Goal: Navigation & Orientation: Find specific page/section

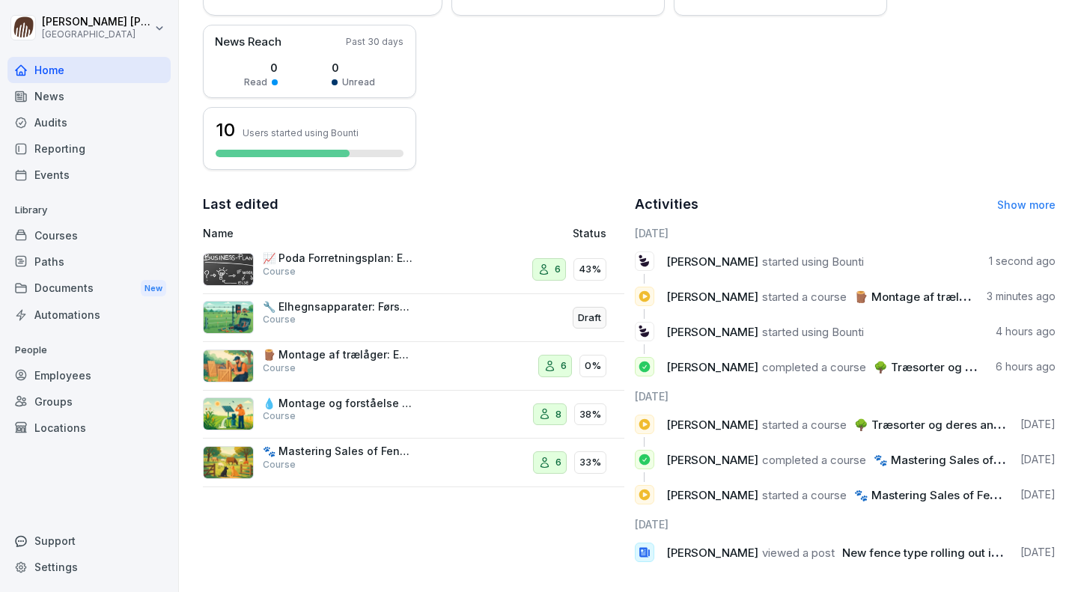
scroll to position [282, 0]
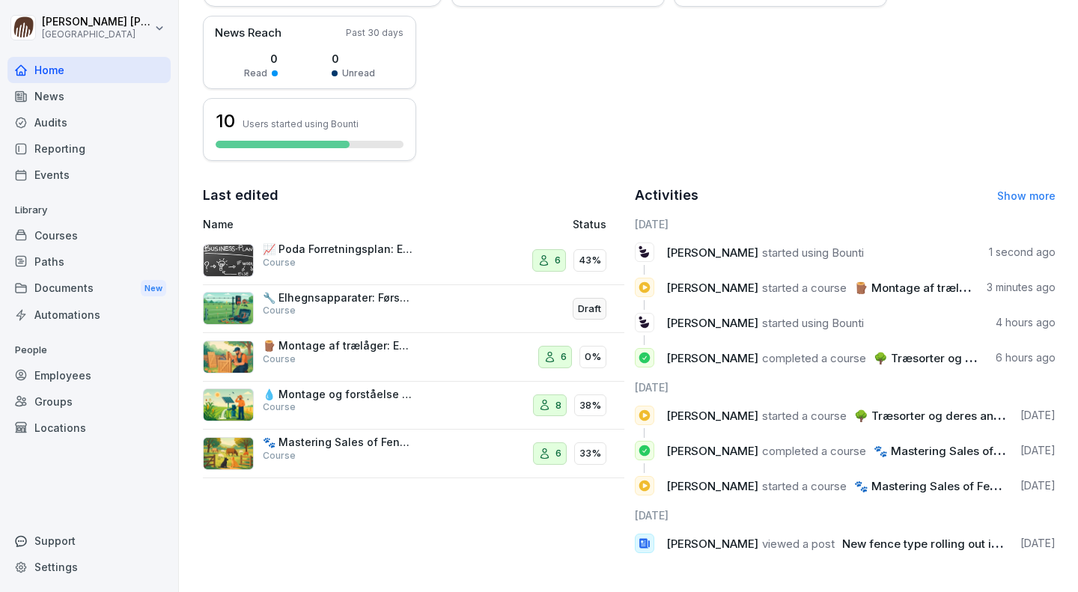
click at [57, 227] on div "Courses" at bounding box center [88, 235] width 163 height 26
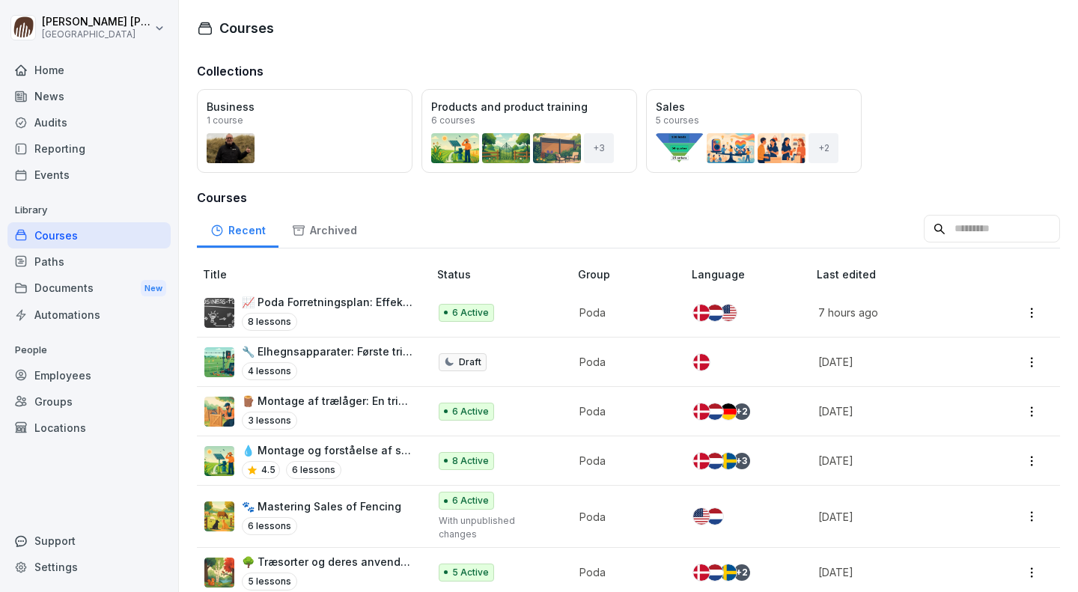
click at [341, 299] on p "📈 Poda Forretningsplan: Effektiv Planlægning og Strategi med audiofil" at bounding box center [327, 302] width 171 height 16
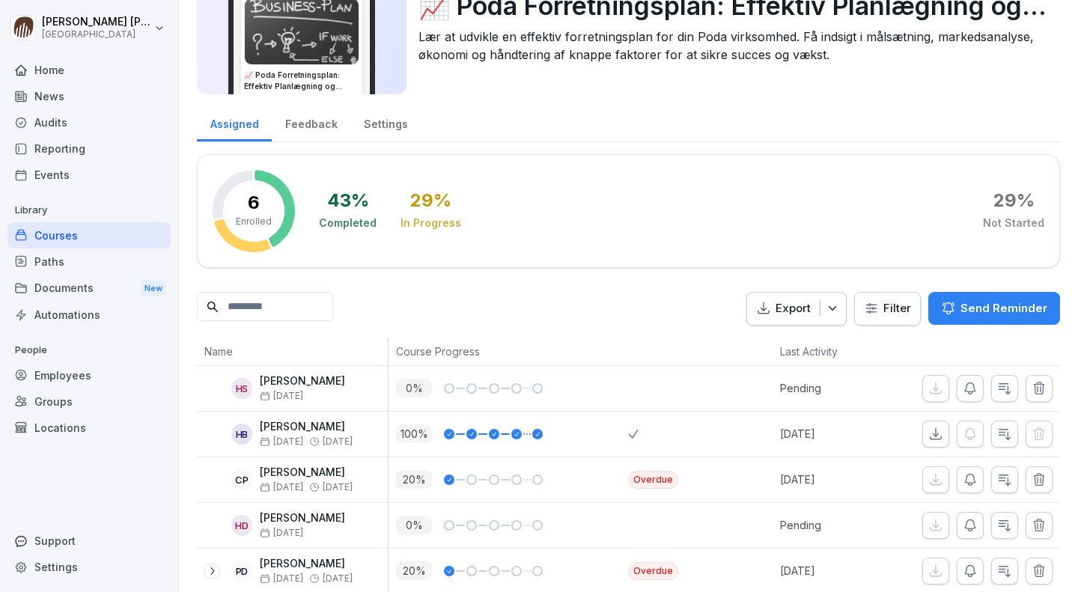
scroll to position [85, 0]
click at [64, 75] on div "Home" at bounding box center [88, 70] width 163 height 26
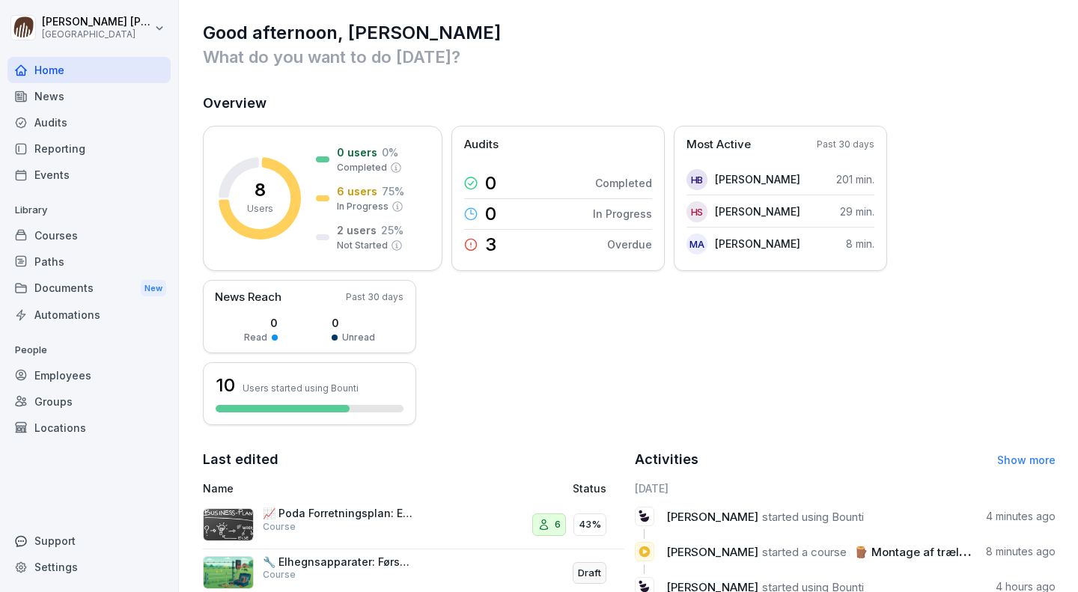
scroll to position [3, 0]
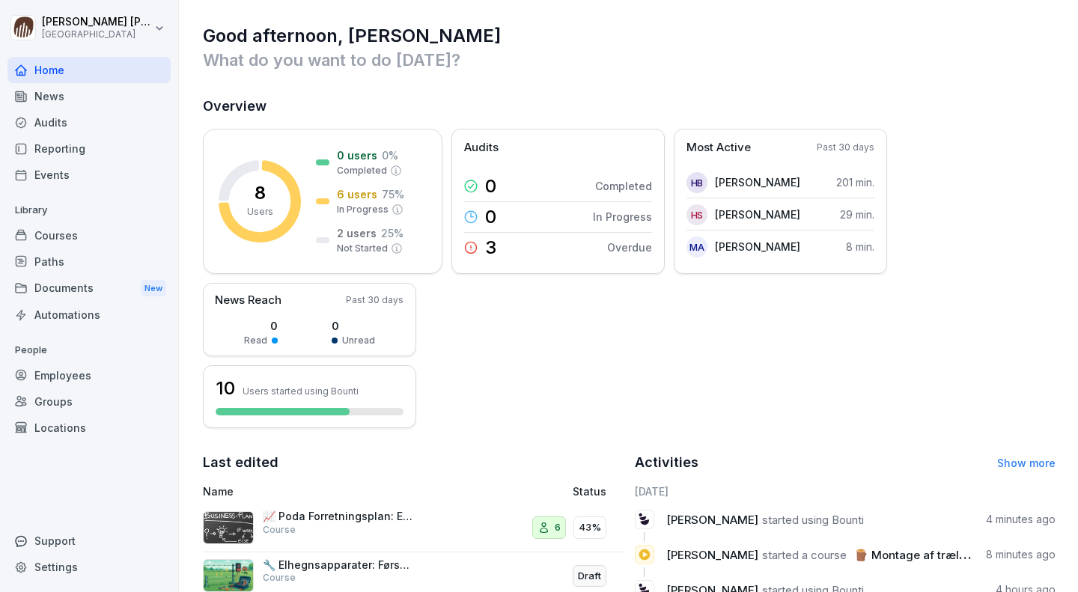
click at [53, 266] on div "Paths" at bounding box center [88, 262] width 163 height 26
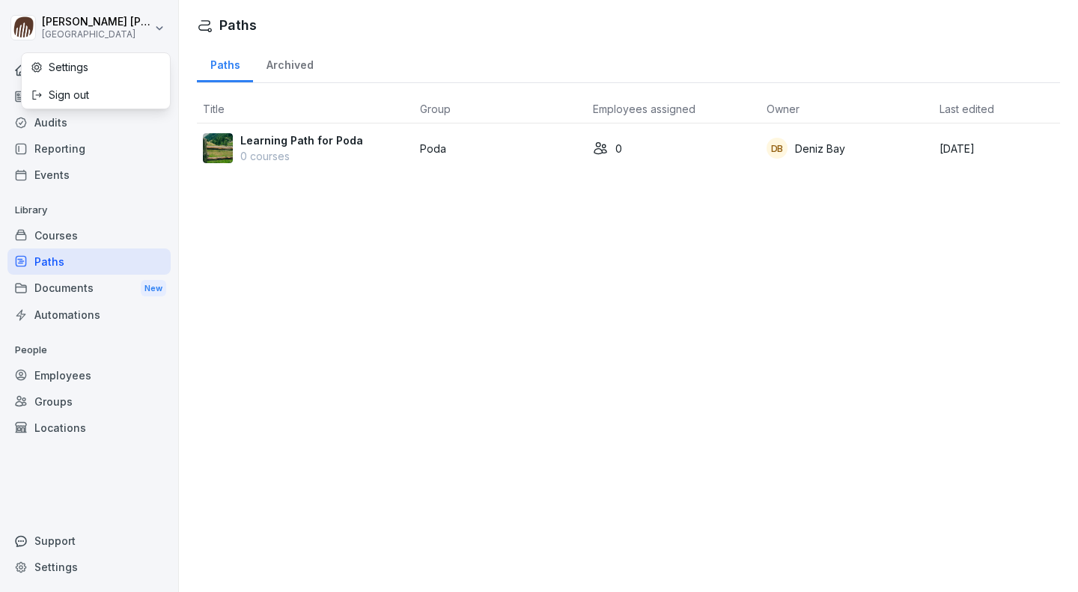
click at [160, 28] on html "Anders Meisner Poda Academy Home News Audits Reporting Events Library Courses P…" at bounding box center [539, 296] width 1078 height 592
click at [59, 73] on div "Home" at bounding box center [88, 70] width 163 height 26
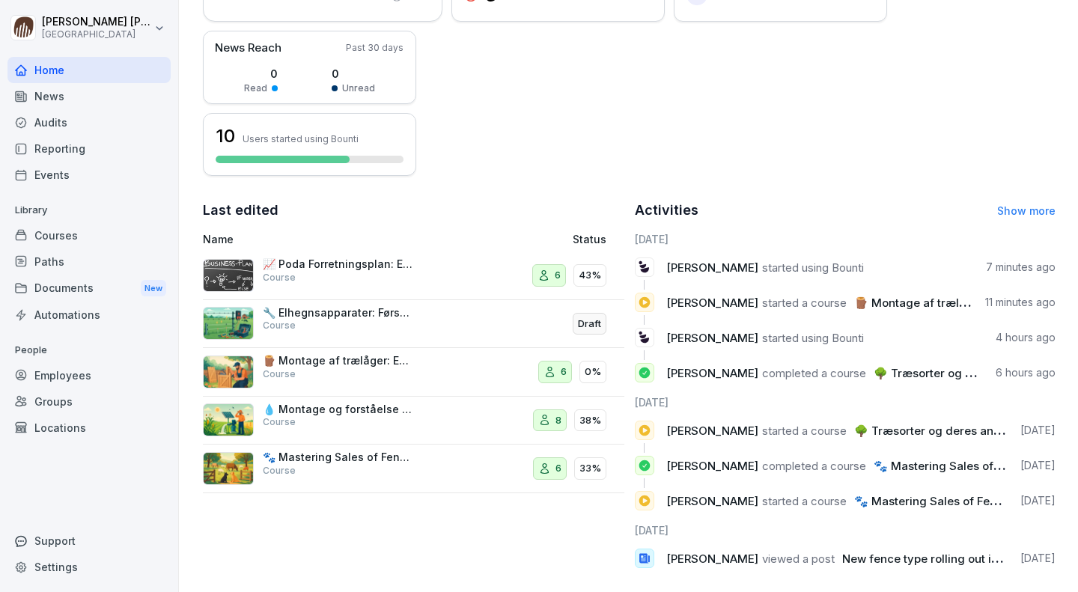
scroll to position [282, 0]
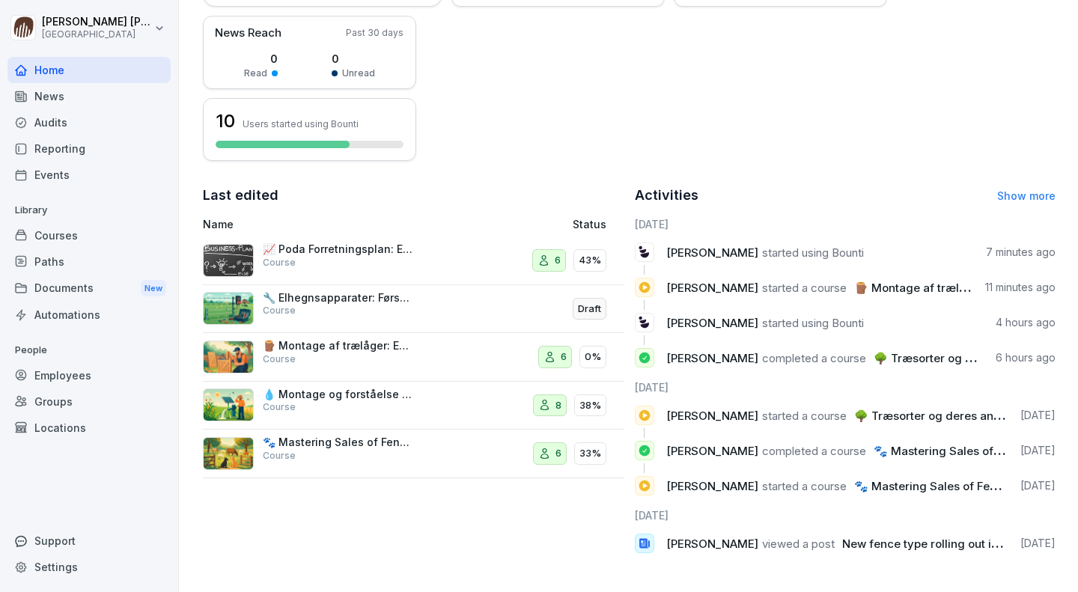
click at [357, 436] on p "🐾 Mastering Sales of Fencing" at bounding box center [338, 442] width 150 height 13
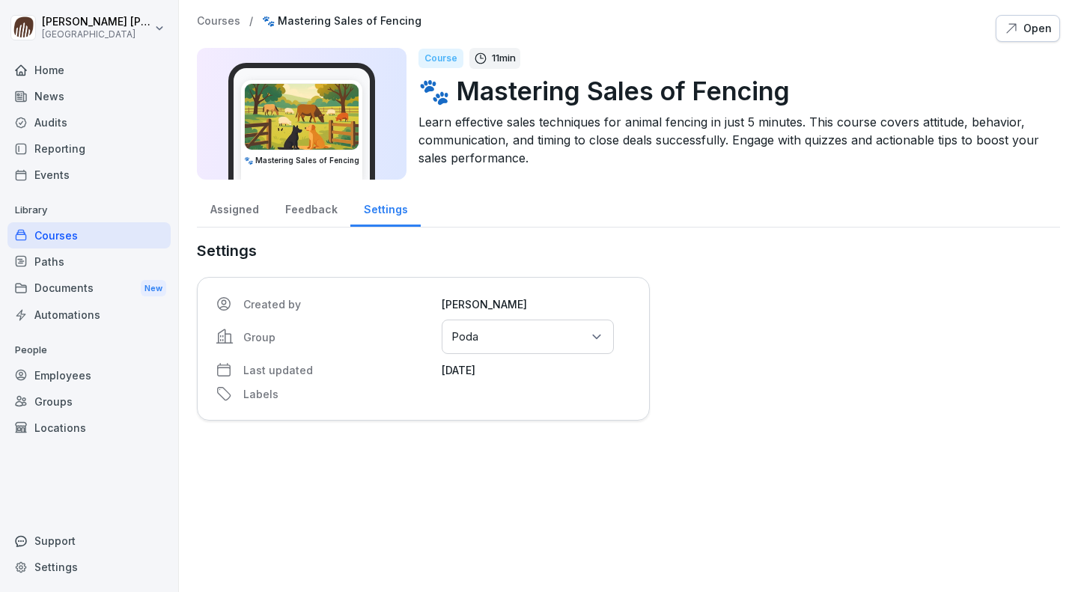
click at [560, 335] on div "Select groups or locations Poda" at bounding box center [528, 337] width 172 height 34
click at [297, 254] on p "Settings" at bounding box center [423, 251] width 453 height 22
click at [96, 236] on div "Courses" at bounding box center [88, 235] width 163 height 26
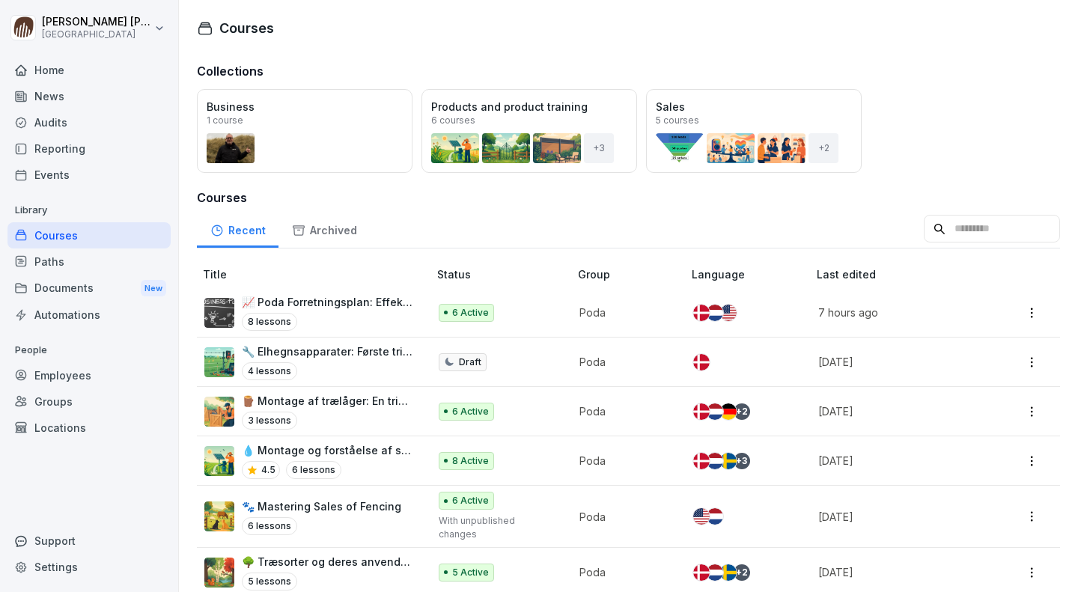
click at [59, 289] on div "Documents New" at bounding box center [88, 289] width 163 height 28
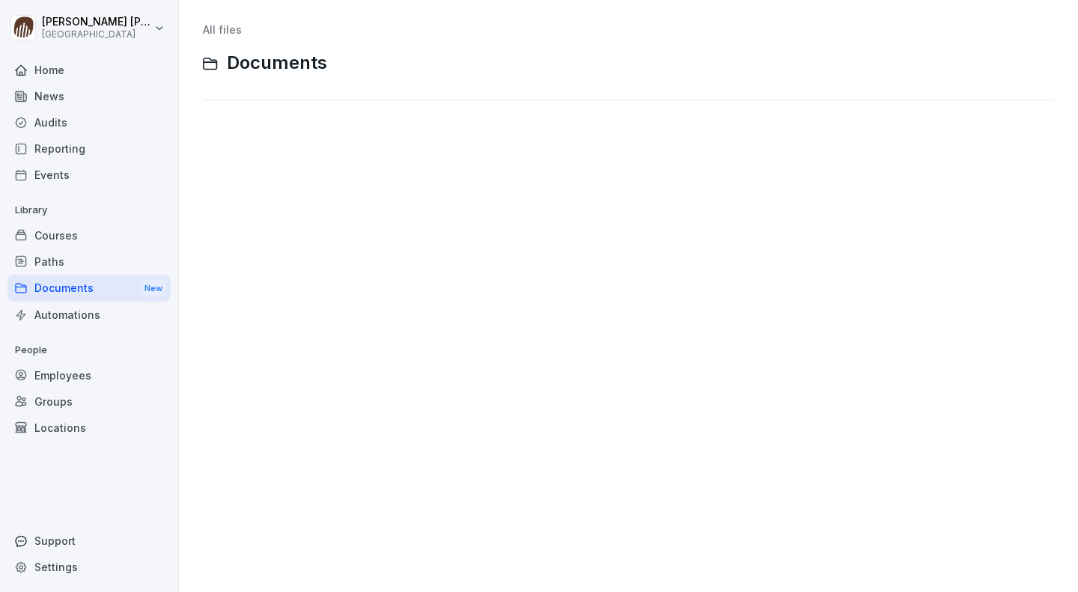
click at [66, 234] on div "Courses" at bounding box center [88, 235] width 163 height 26
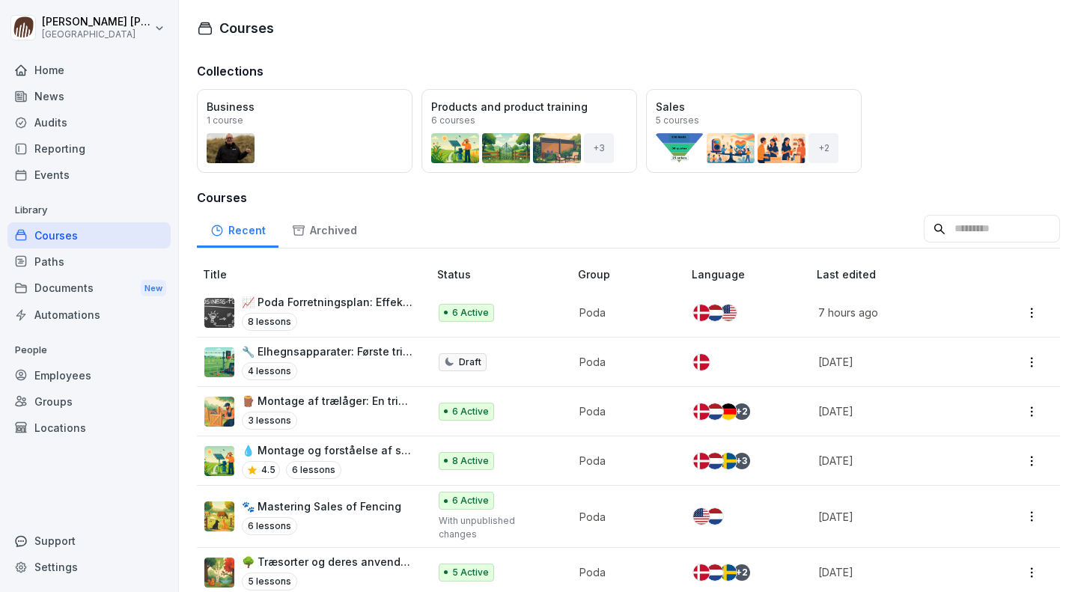
click at [68, 291] on div "Documents New" at bounding box center [88, 289] width 163 height 28
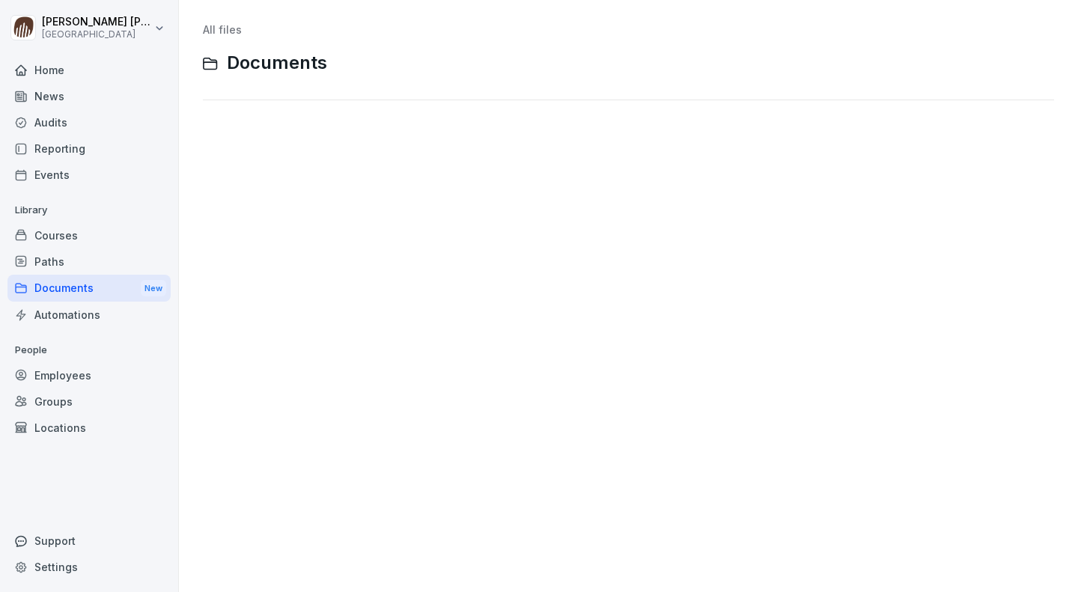
click at [58, 236] on div "Courses" at bounding box center [88, 235] width 163 height 26
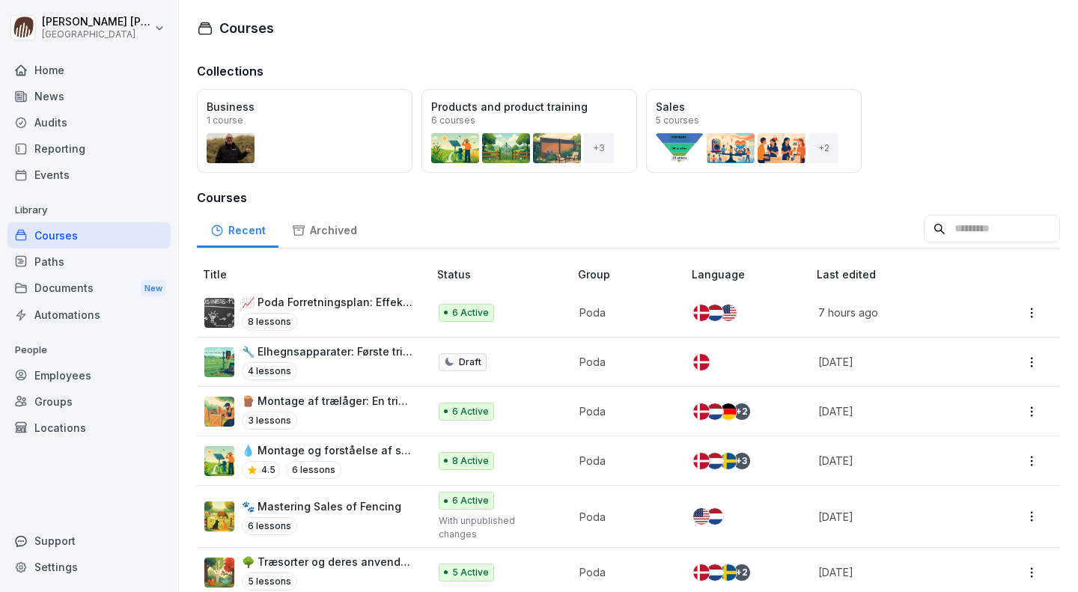
click at [161, 25] on html "Anders Meisner Poda Academy Home News Audits Reporting Events Library Courses P…" at bounding box center [539, 296] width 1078 height 592
click at [367, 44] on html "Anders Meisner Poda Academy Home News Audits Reporting Events Library Courses P…" at bounding box center [539, 296] width 1078 height 592
click at [0, 0] on div "Open" at bounding box center [0, 0] width 0 height 0
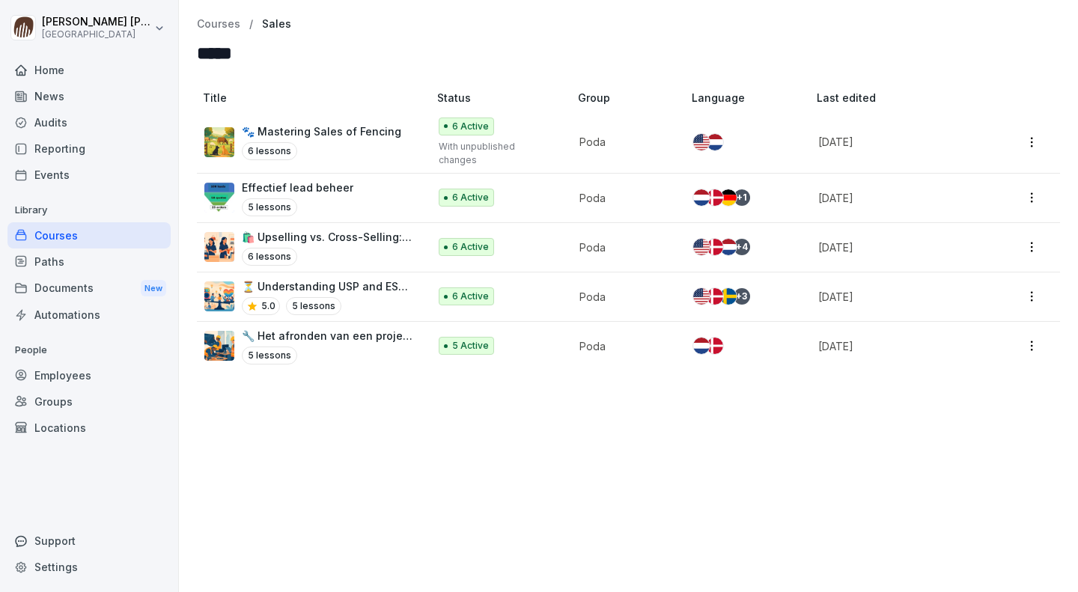
click at [498, 26] on div "Courses / Sales" at bounding box center [628, 24] width 863 height 13
click at [56, 235] on div "Courses" at bounding box center [88, 235] width 163 height 26
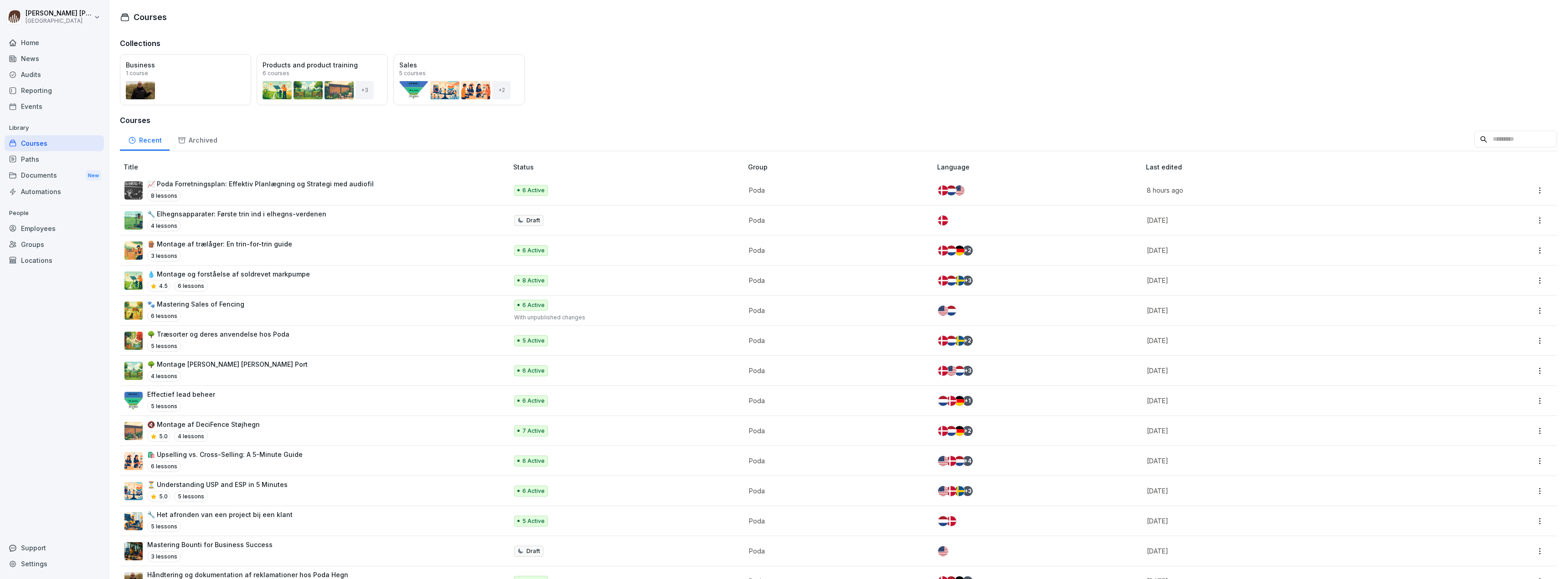
click at [656, 72] on div "Open Business 1 course Open Products and product training 6 courses + 3 Open Sa…" at bounding box center [838, 80] width 1437 height 51
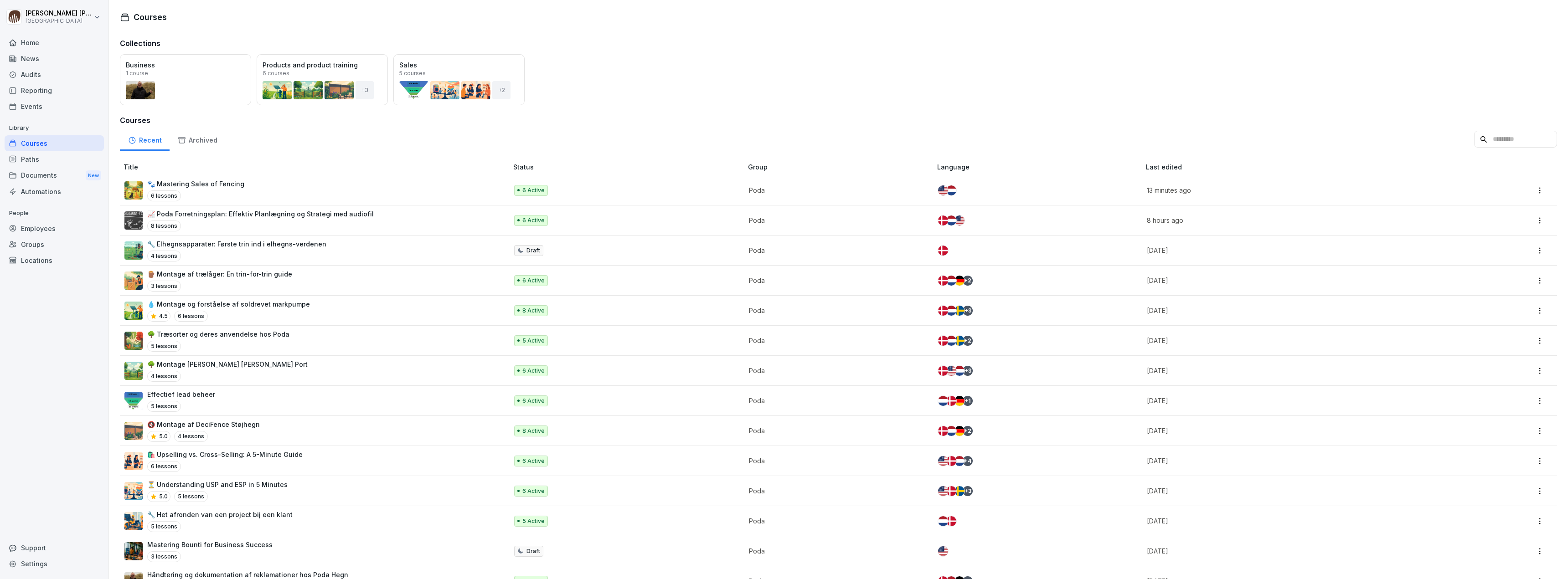
click at [35, 143] on div "Courses" at bounding box center [54, 143] width 99 height 16
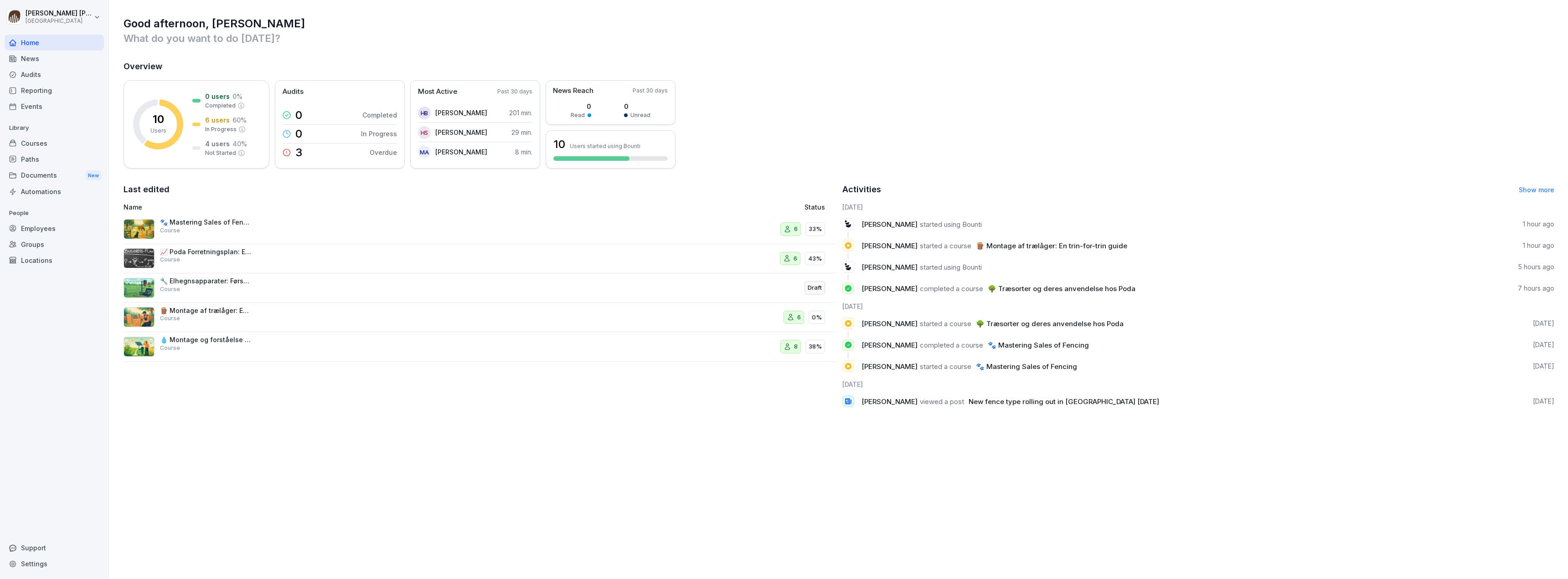
click at [142, 225] on img at bounding box center [139, 229] width 31 height 20
click at [47, 142] on div "Courses" at bounding box center [54, 143] width 99 height 16
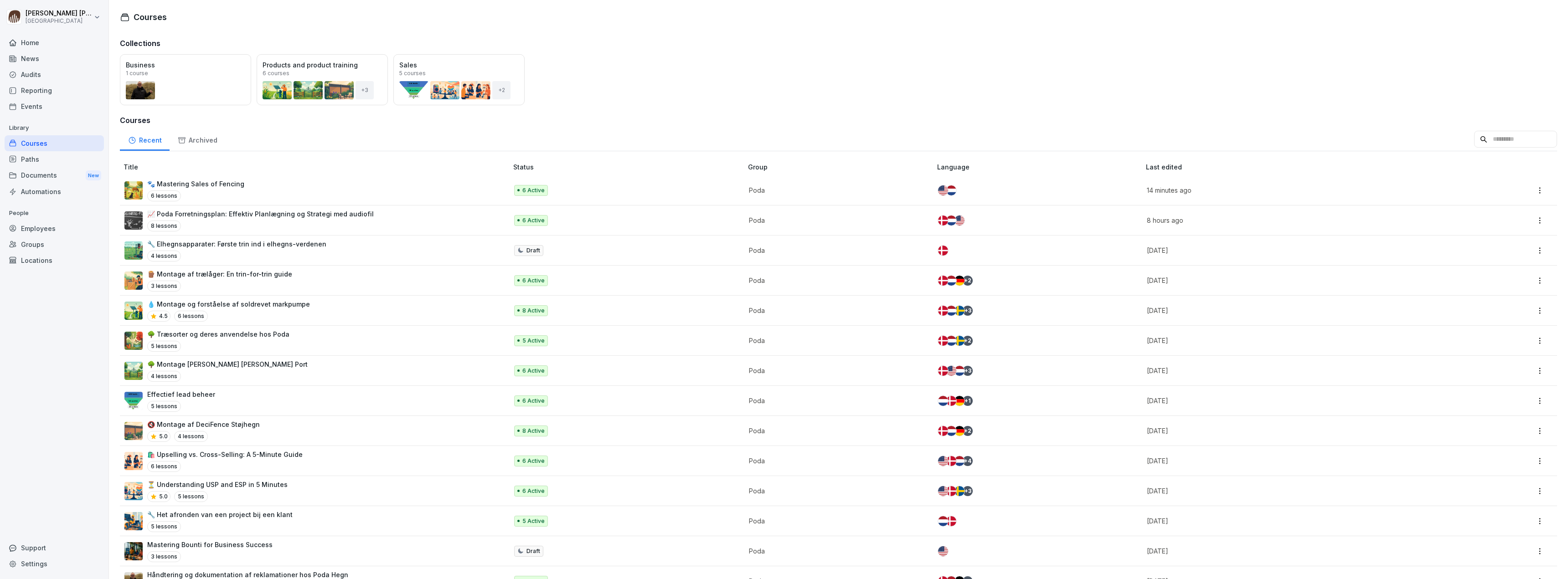
click at [0, 0] on div "Open" at bounding box center [0, 0] width 0 height 0
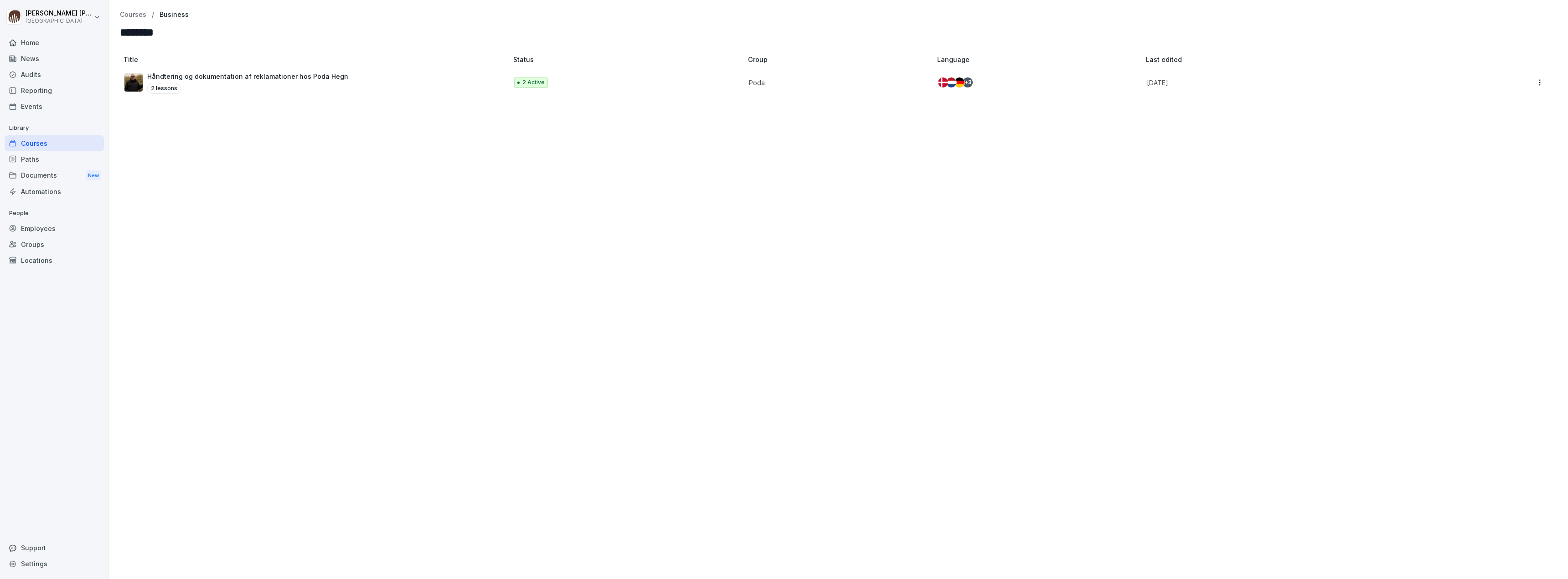
click at [208, 77] on p "Håndtering og dokumentation af reklamationer hos Poda Hegn" at bounding box center [248, 77] width 201 height 10
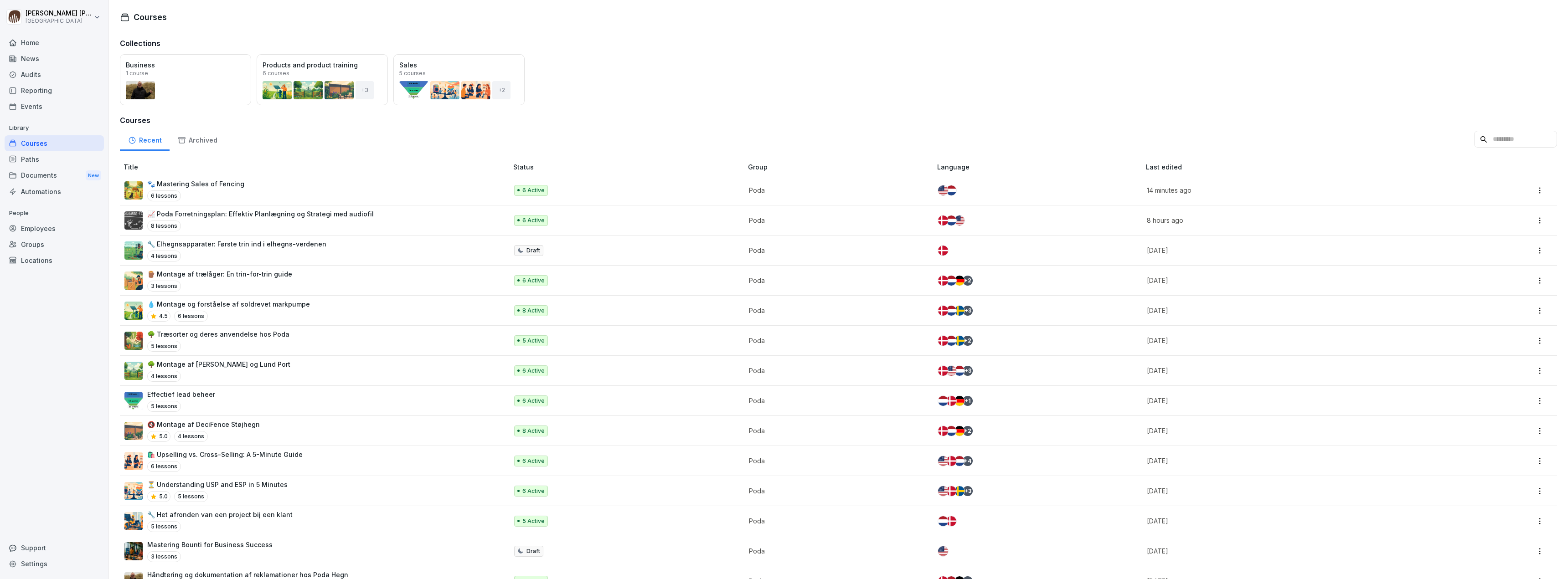
click at [37, 62] on div "News" at bounding box center [54, 58] width 99 height 16
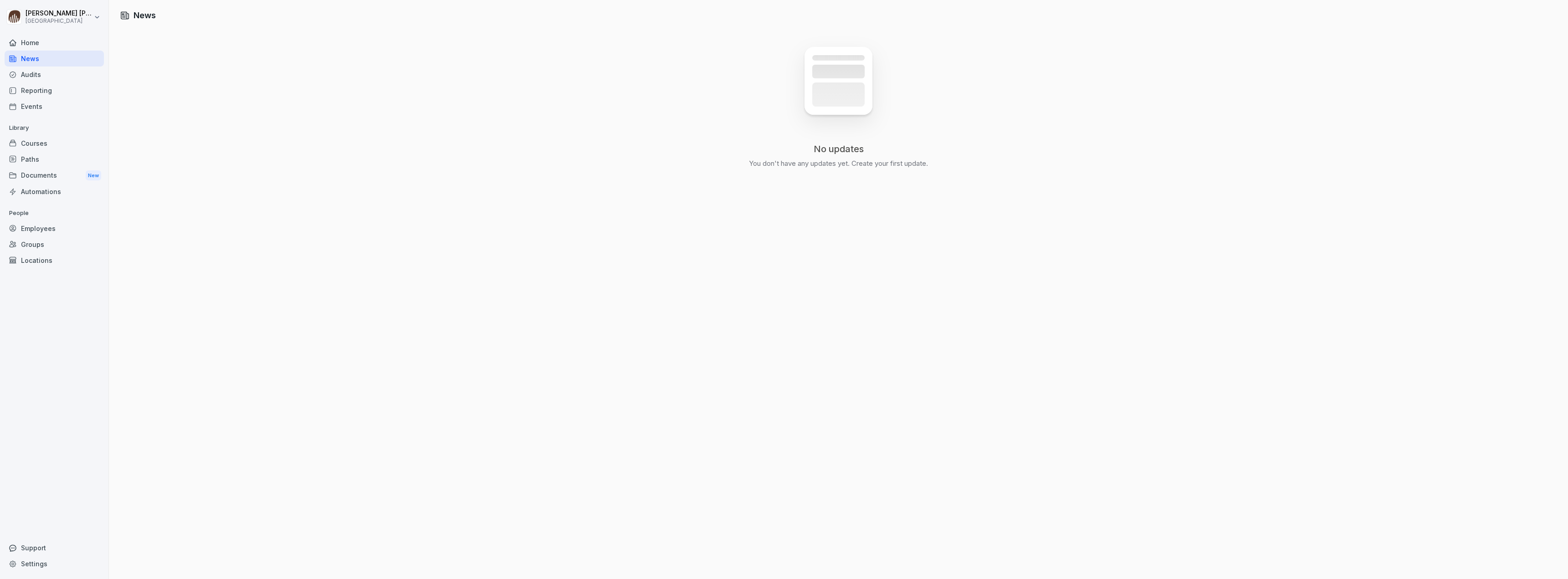
click at [41, 44] on div "Home" at bounding box center [54, 43] width 99 height 16
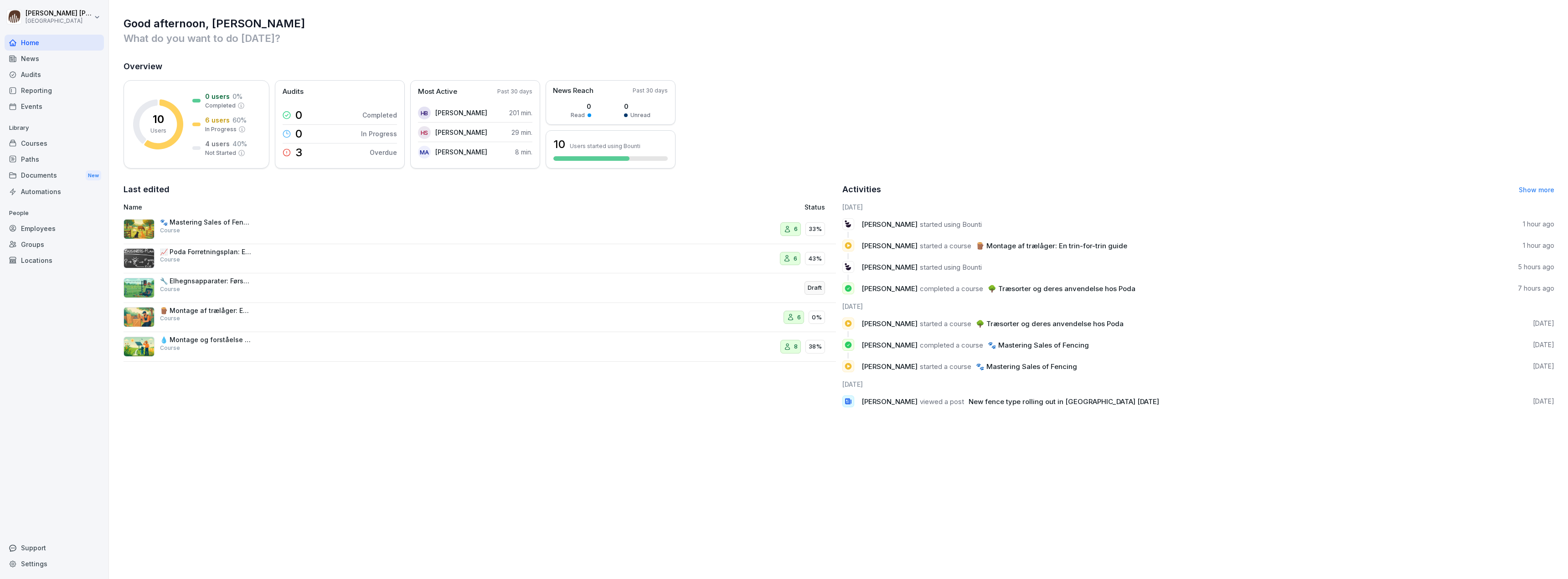
click at [39, 102] on div "Events" at bounding box center [54, 106] width 99 height 16
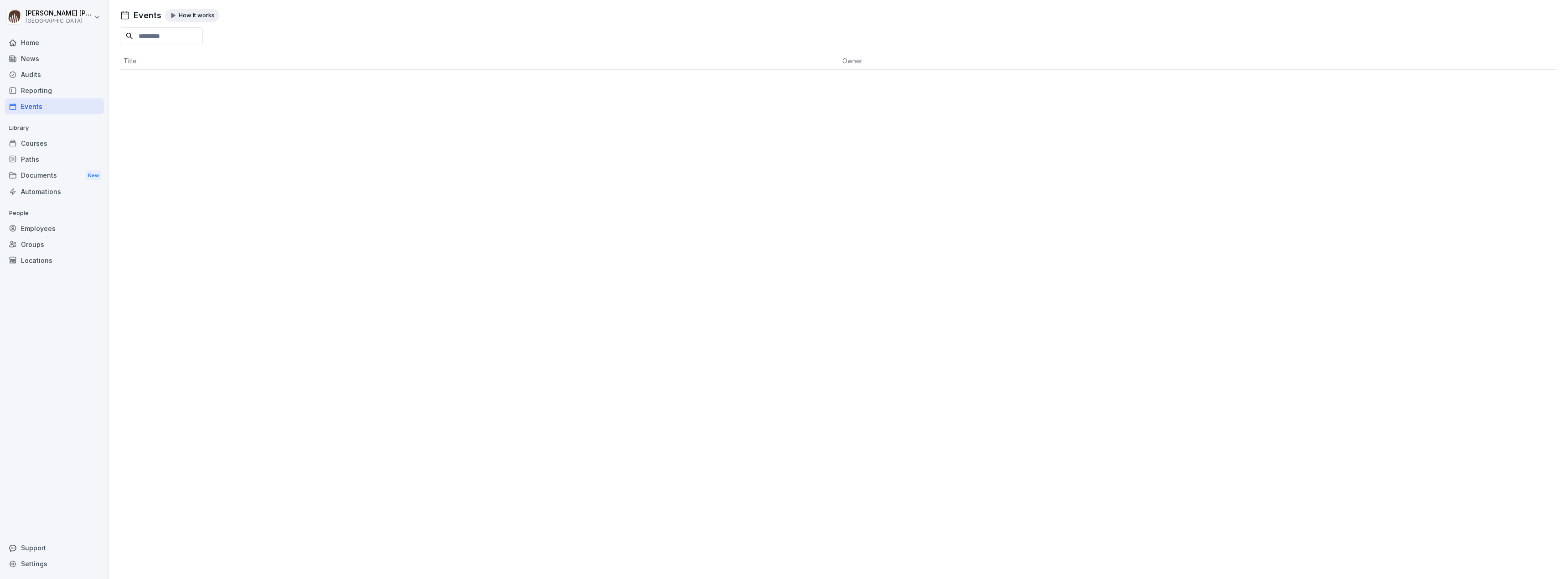
click at [44, 91] on div "Reporting" at bounding box center [54, 91] width 99 height 16
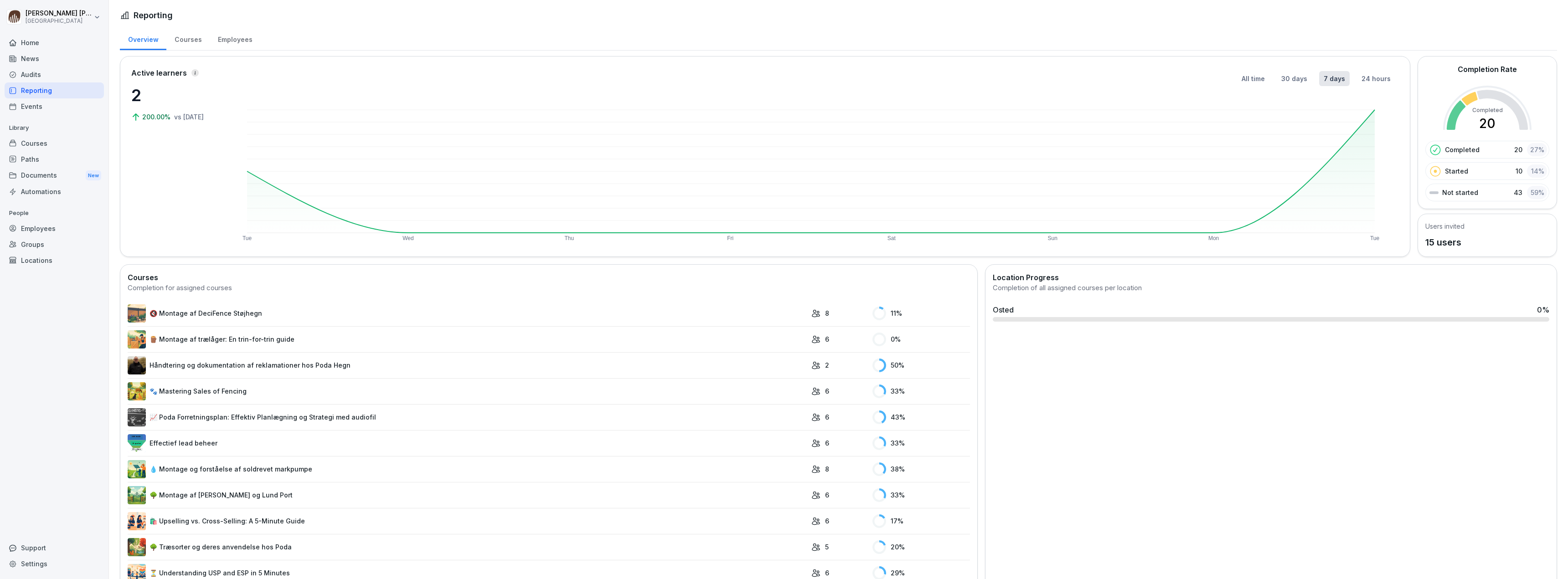
click at [35, 71] on div "Audits" at bounding box center [54, 74] width 99 height 16
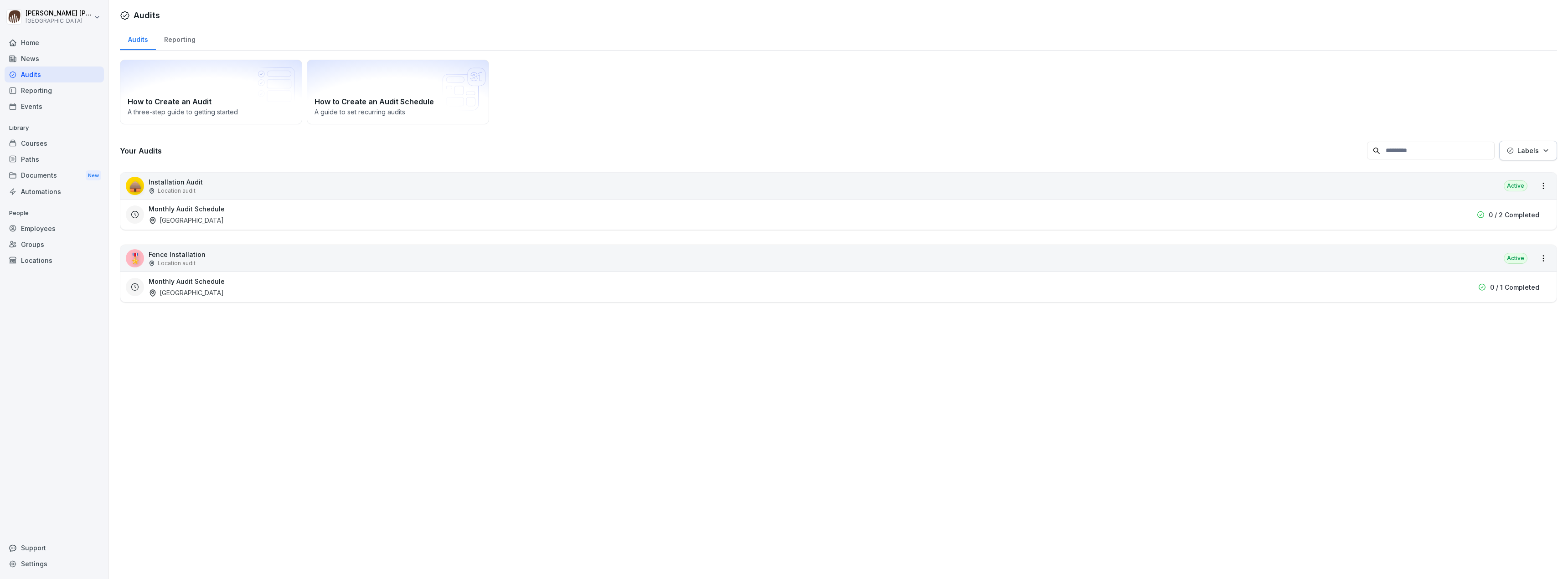
click at [41, 57] on div "News" at bounding box center [54, 58] width 99 height 16
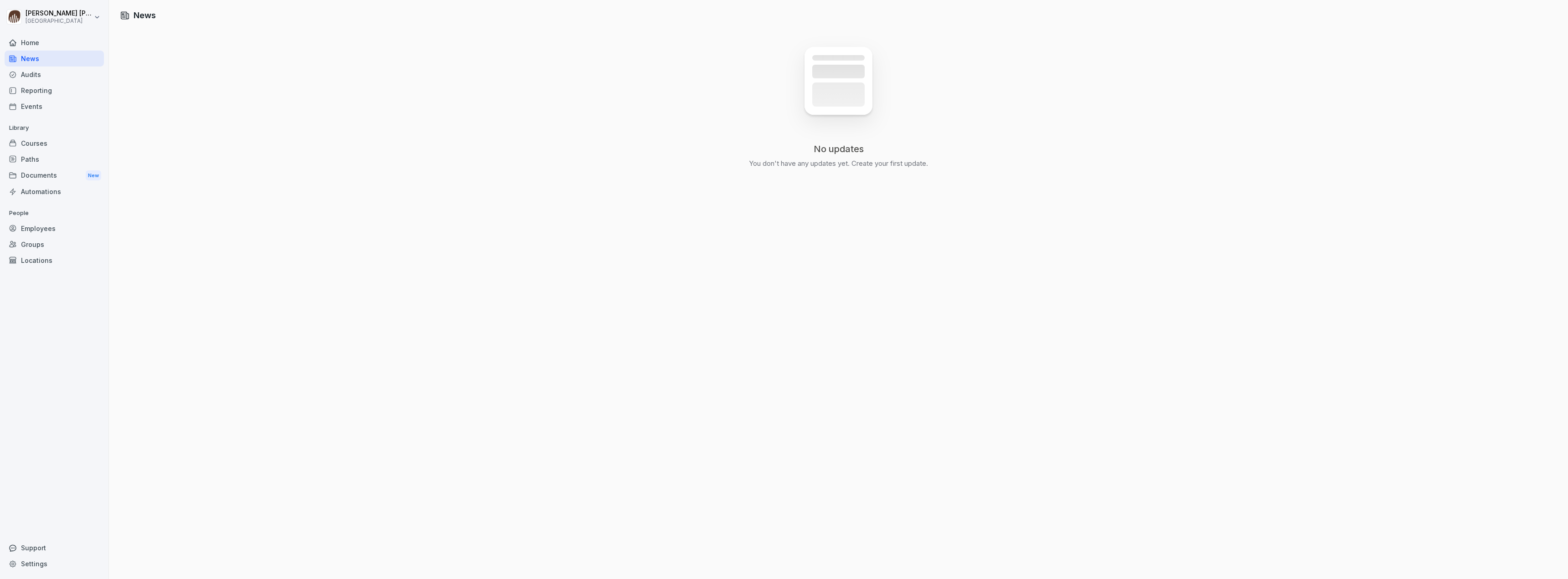
click at [51, 40] on div "Home" at bounding box center [54, 43] width 99 height 16
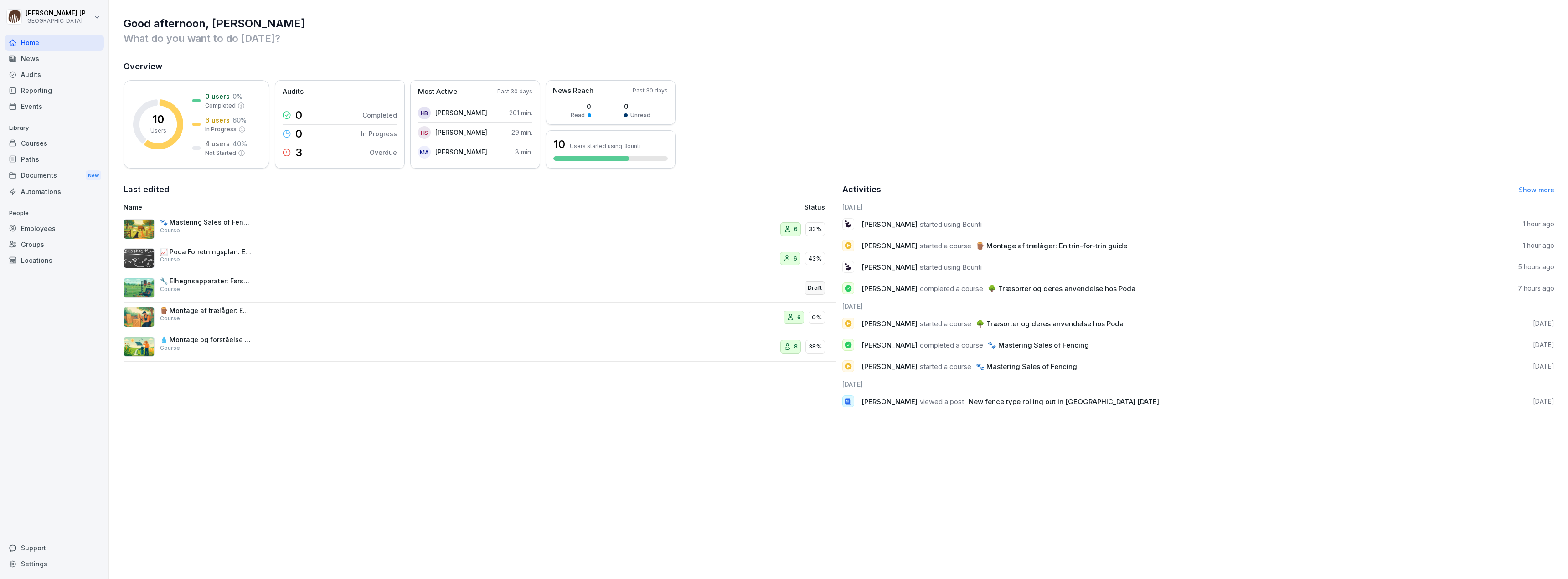
click at [416, 196] on div "Last edited Name Status 🐾 Mastering Sales of Fencing Course 6 33% 📈 Poda Forret…" at bounding box center [480, 299] width 712 height 231
click at [71, 60] on div "News" at bounding box center [54, 58] width 99 height 16
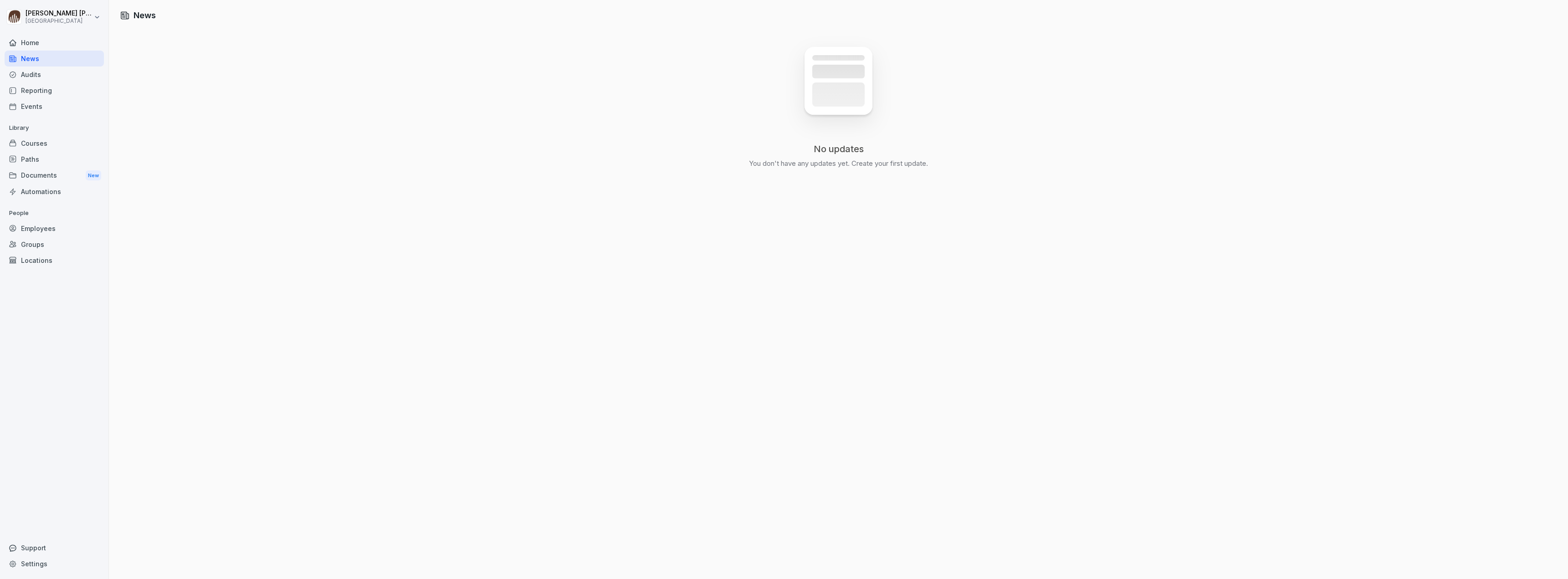
click at [54, 75] on div "Audits" at bounding box center [54, 74] width 99 height 16
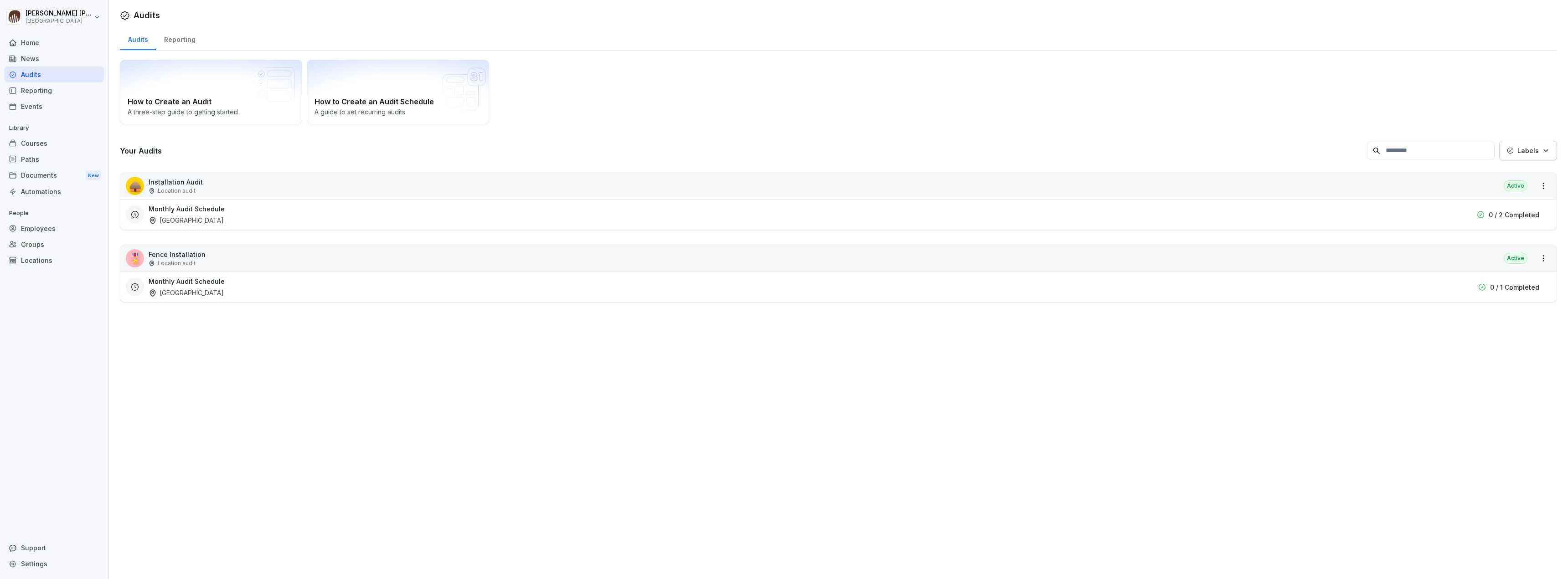
click at [45, 92] on div "Reporting" at bounding box center [54, 91] width 99 height 16
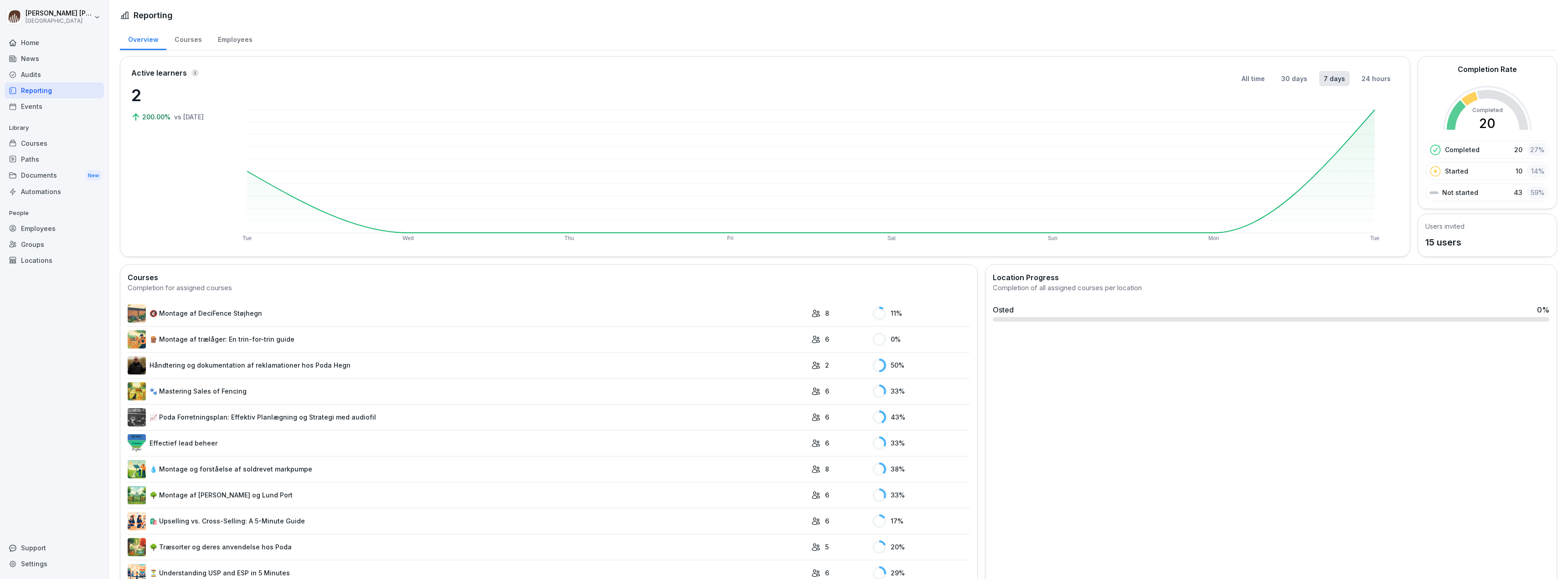
click at [26, 108] on div "Events" at bounding box center [54, 106] width 99 height 16
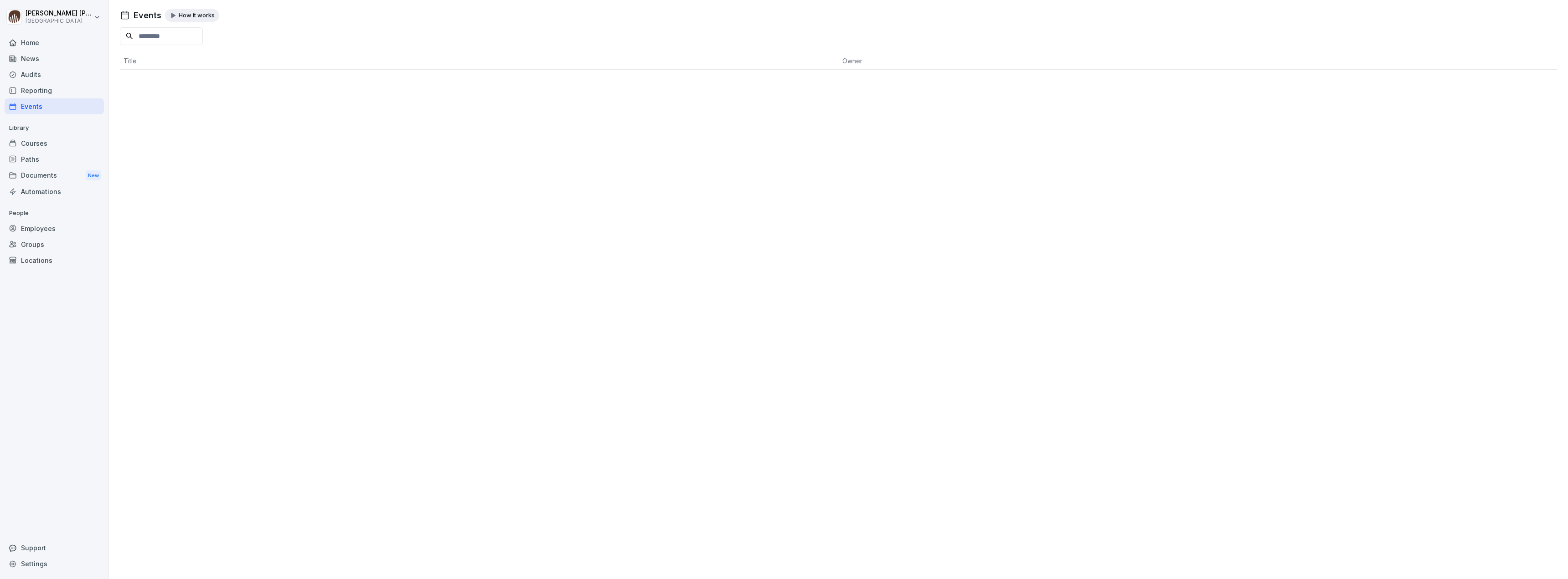
click at [33, 143] on div "Courses" at bounding box center [54, 143] width 99 height 16
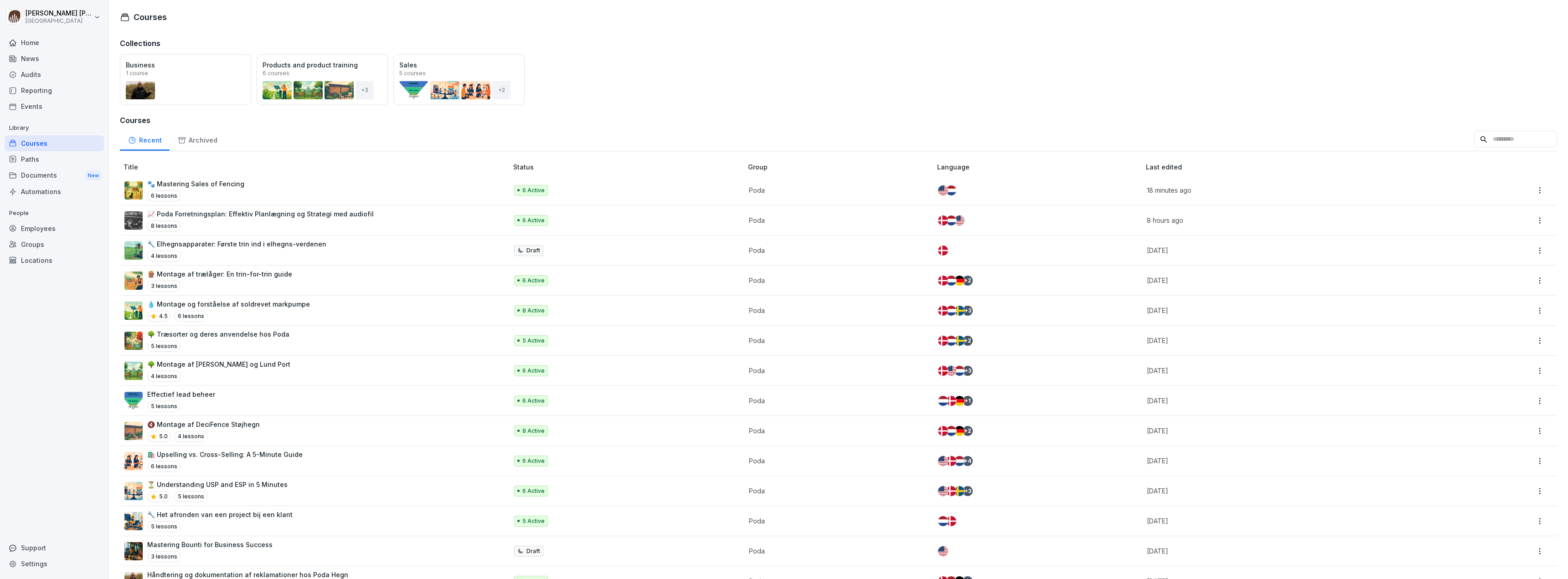
click at [41, 230] on div "Employees" at bounding box center [54, 228] width 99 height 16
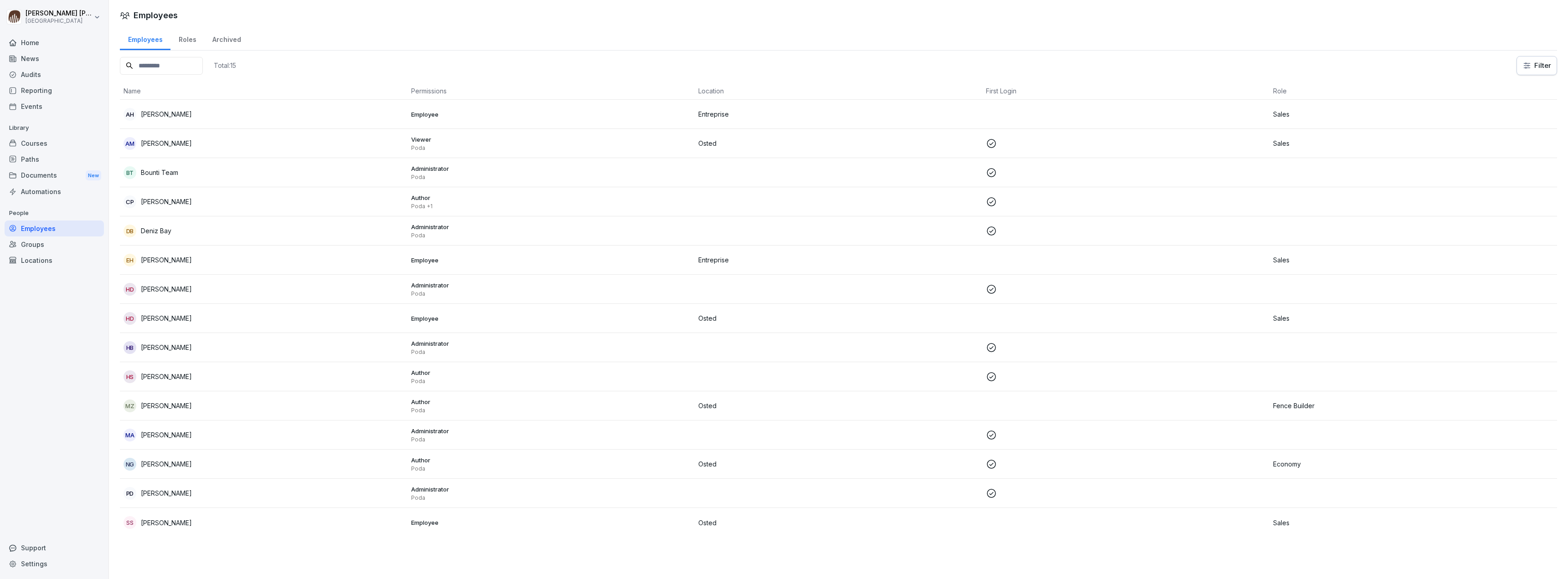
click at [63, 249] on div "Groups" at bounding box center [54, 244] width 99 height 16
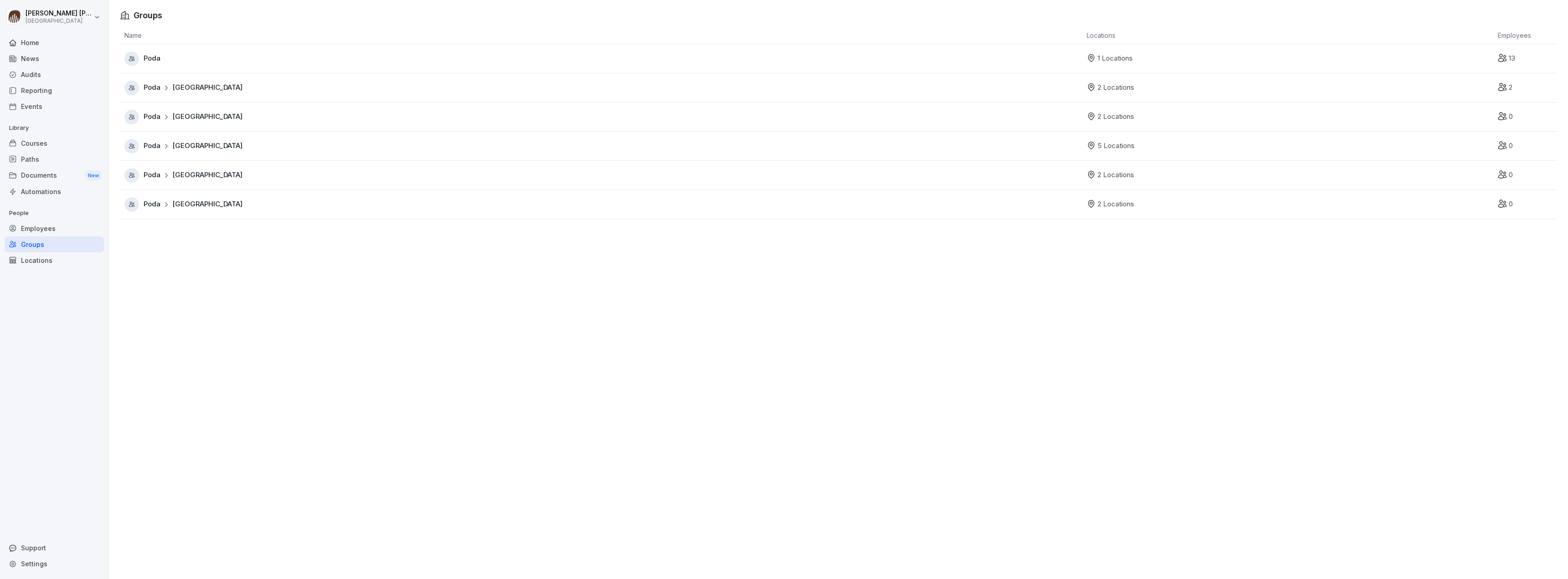
click at [54, 260] on div "Locations" at bounding box center [54, 260] width 99 height 16
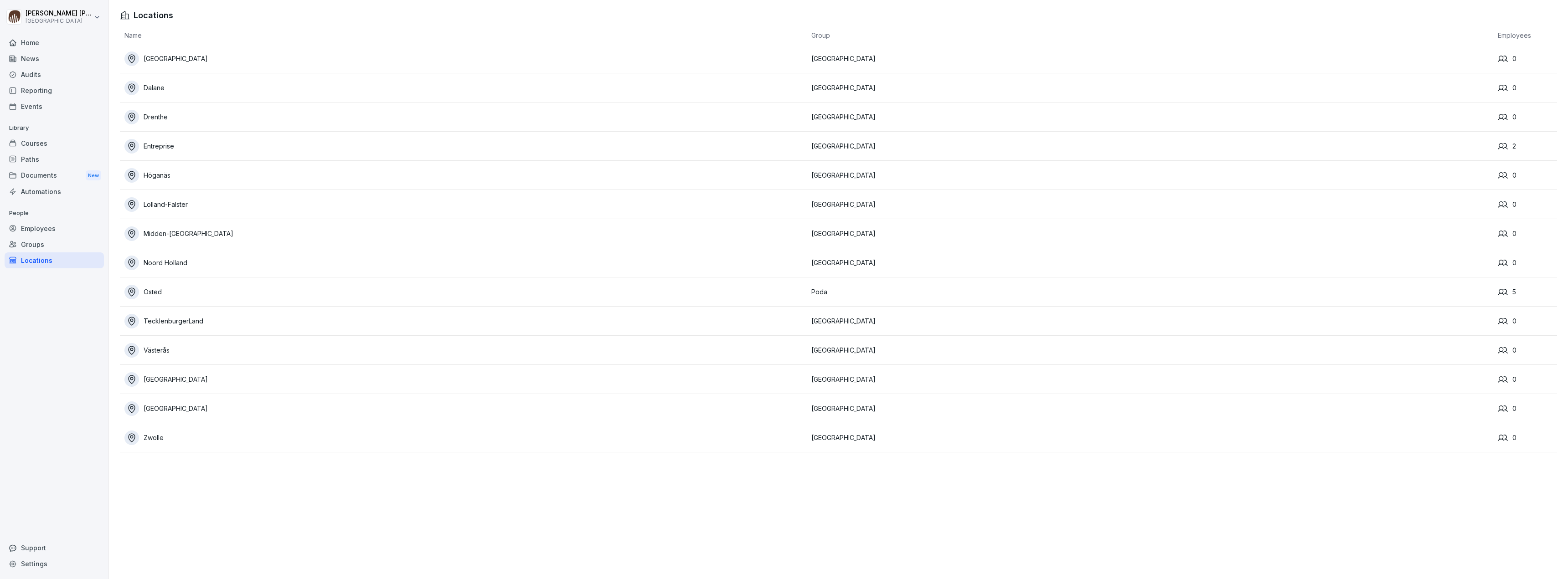
click at [40, 44] on div "Home" at bounding box center [54, 43] width 99 height 16
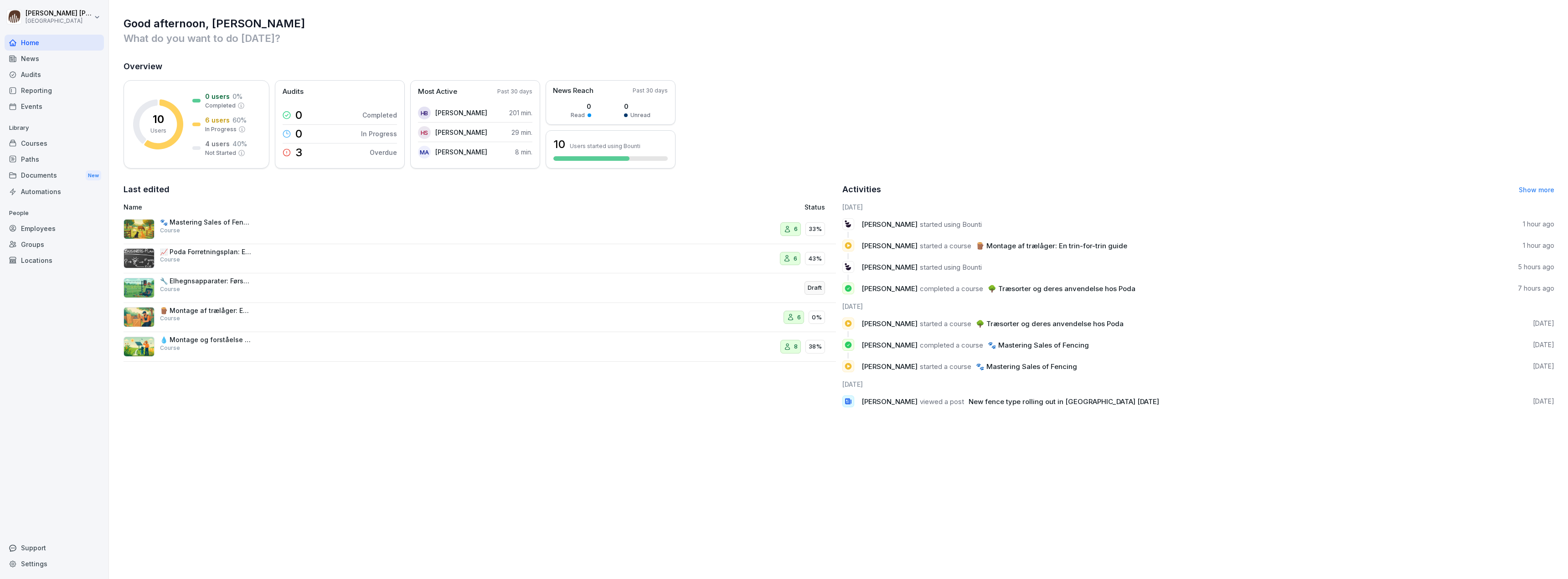
click at [39, 140] on div "Courses" at bounding box center [54, 143] width 99 height 16
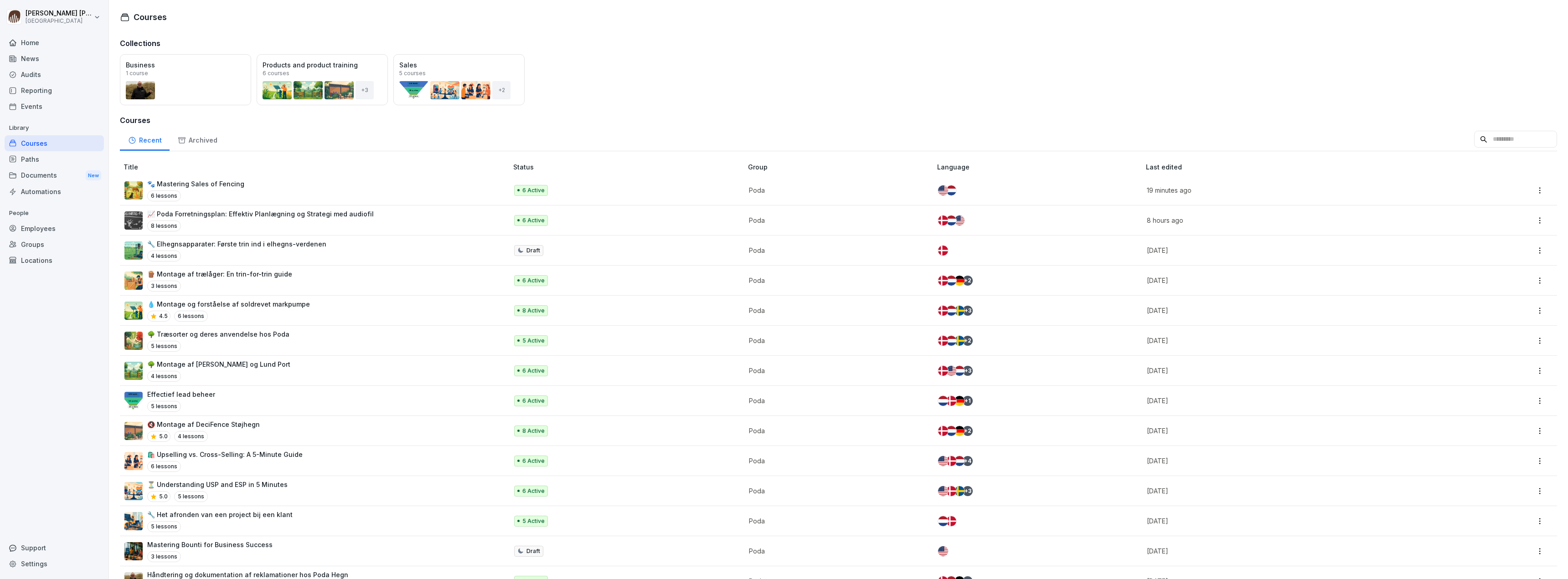
scroll to position [31, 0]
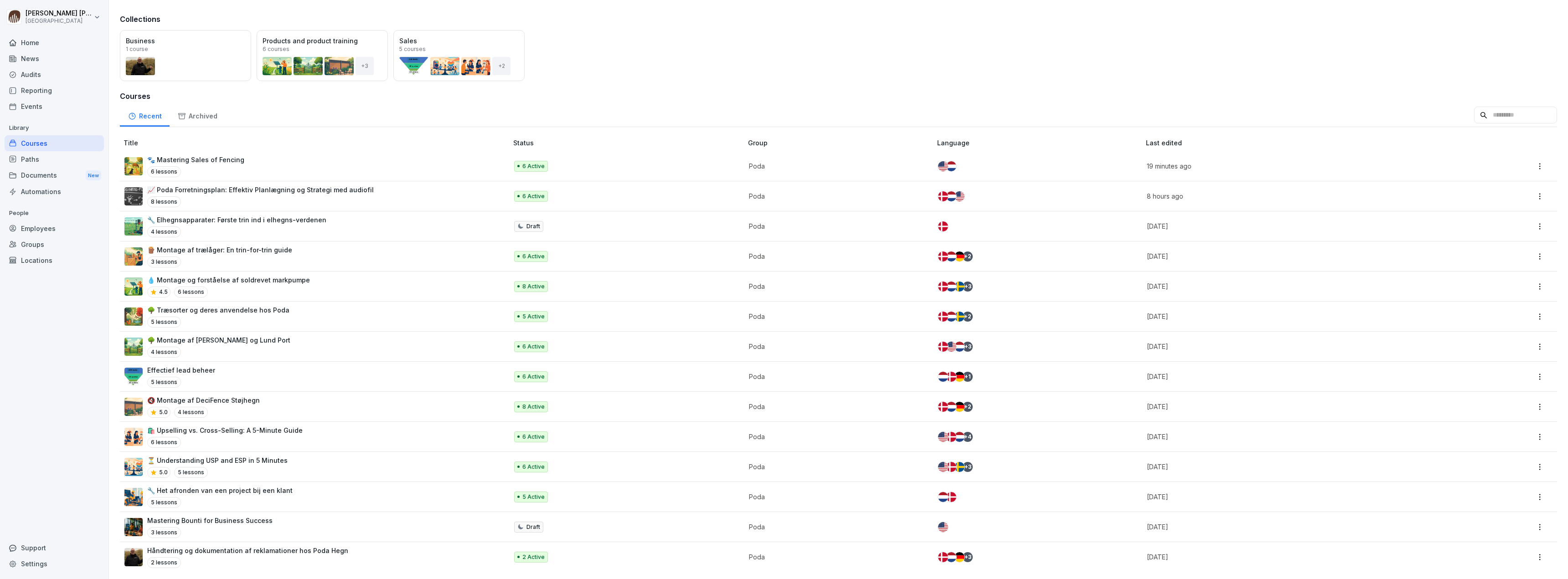
click at [202, 109] on div "Archived" at bounding box center [197, 115] width 55 height 23
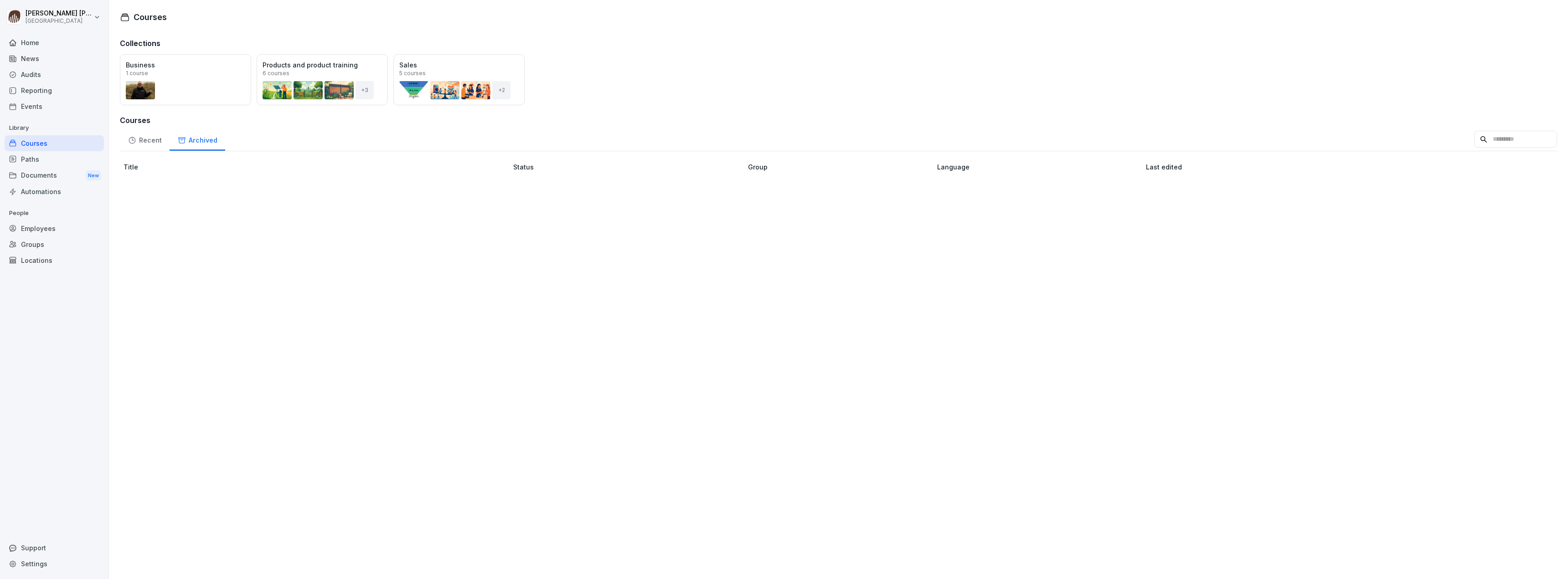
click at [146, 139] on div "Recent" at bounding box center [145, 139] width 50 height 23
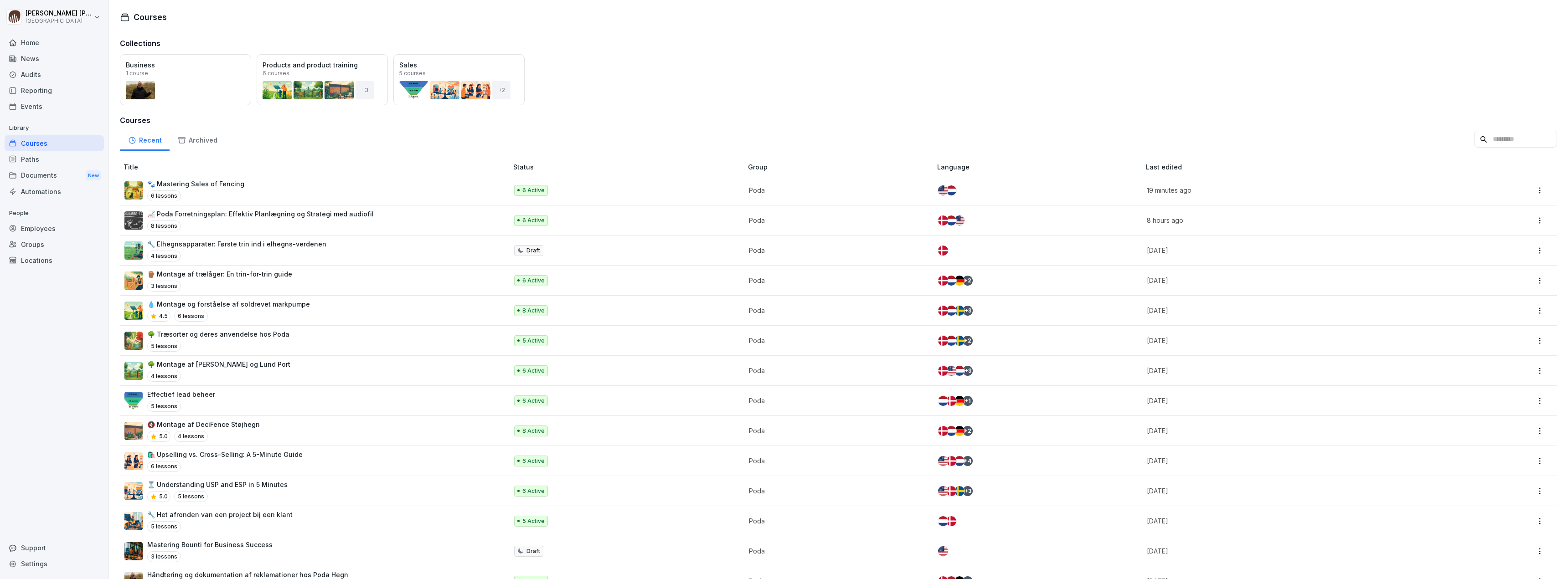
click at [56, 40] on div "Home" at bounding box center [54, 43] width 99 height 16
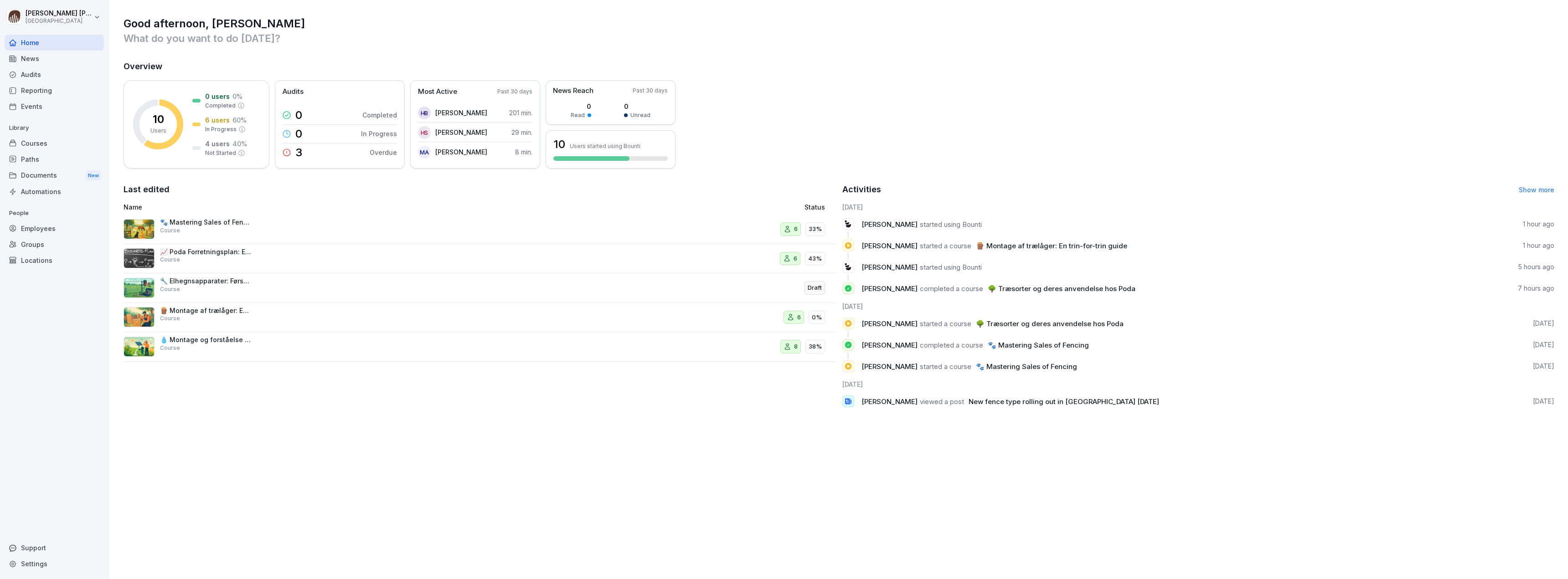
click at [52, 140] on div "Courses" at bounding box center [54, 143] width 99 height 16
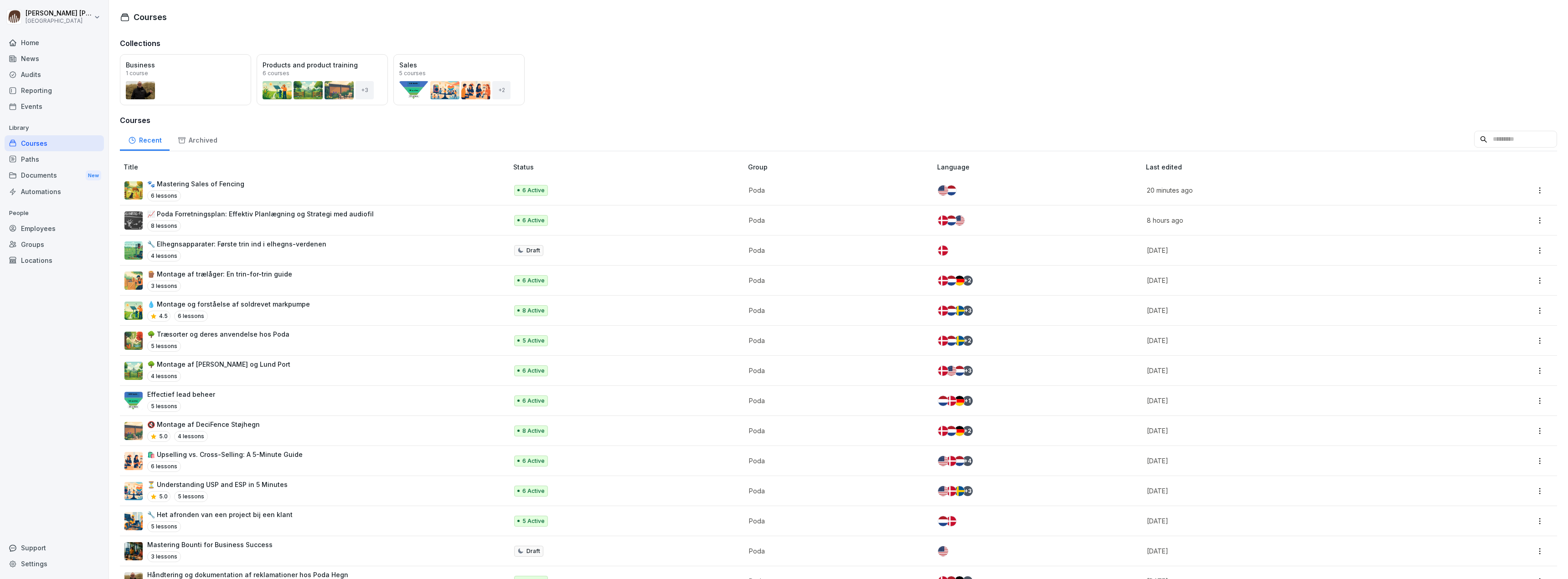
click at [649, 85] on div "Open Business 1 course Open Products and product training 6 courses + 3 Open Sa…" at bounding box center [838, 80] width 1437 height 51
click at [43, 142] on div "Courses" at bounding box center [54, 143] width 99 height 16
click at [111, 149] on div "Collections Open Business 1 course Open Products and product training 6 courses…" at bounding box center [838, 318] width 1459 height 569
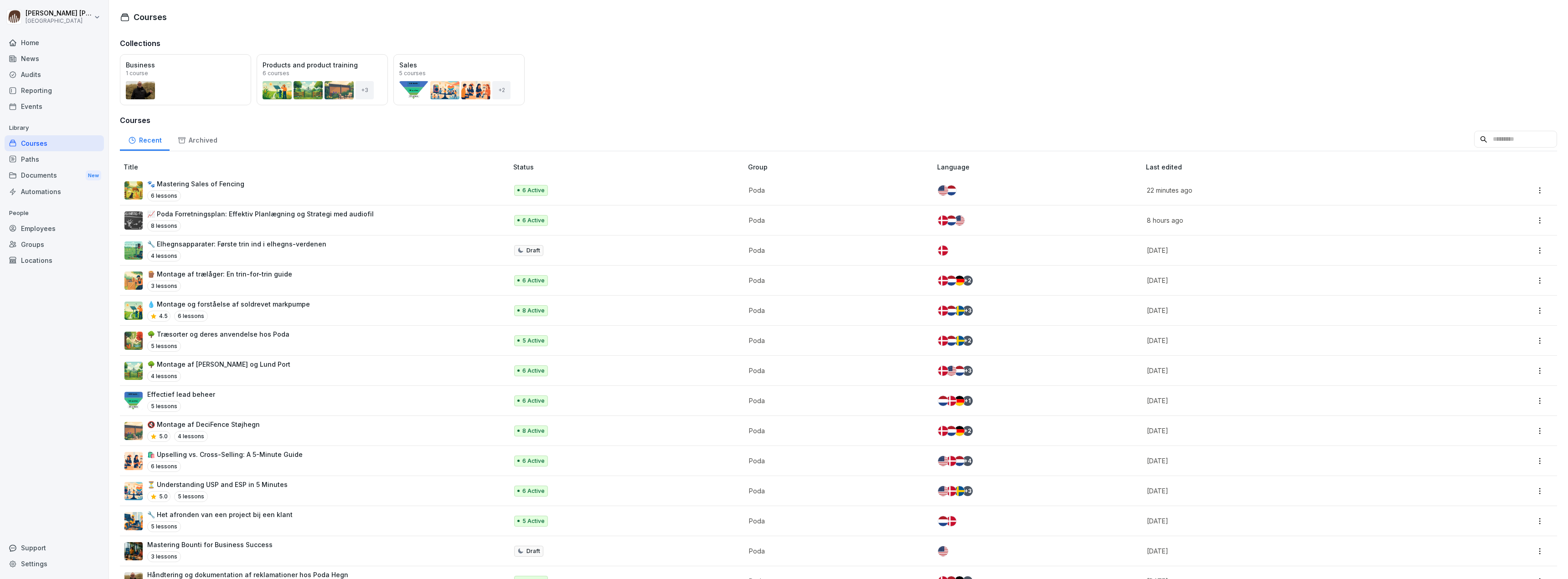
click at [116, 139] on div "Collections Open Business 1 course Open Products and product training 6 courses…" at bounding box center [838, 318] width 1459 height 569
click at [270, 212] on p "📈 Poda Forretningsplan: Effektiv Planlægning og Strategi med audiofil" at bounding box center [261, 214] width 226 height 10
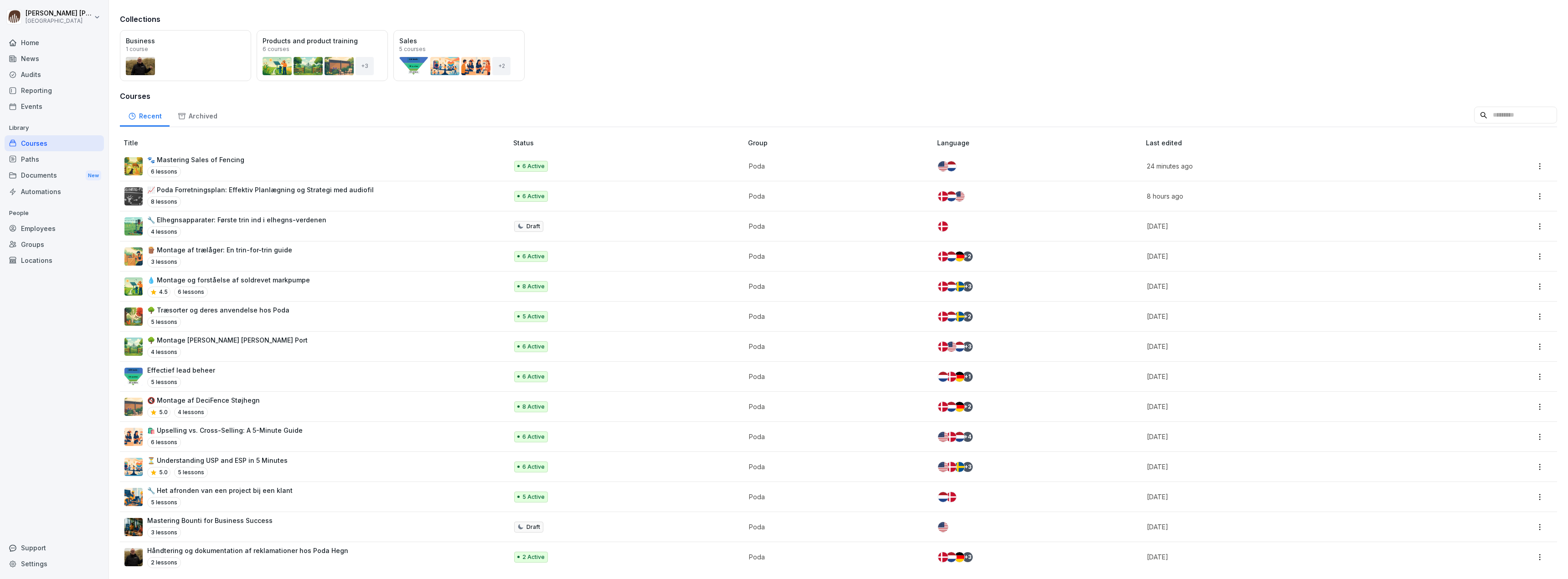
click at [207, 185] on p "📈 Poda Forretningsplan: Effektiv Planlægning og Strategi med audiofil" at bounding box center [261, 190] width 226 height 10
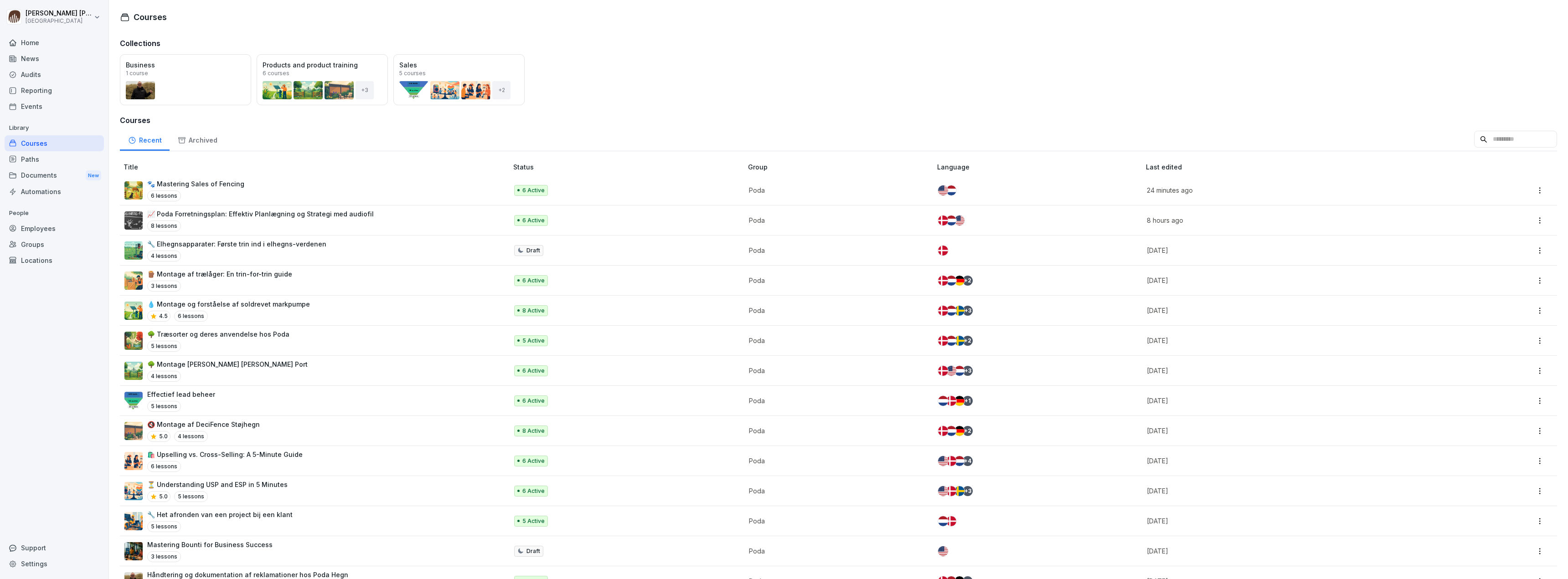
click at [212, 425] on p "🔇 Montage af DeciFence Støjhegn" at bounding box center [203, 425] width 113 height 10
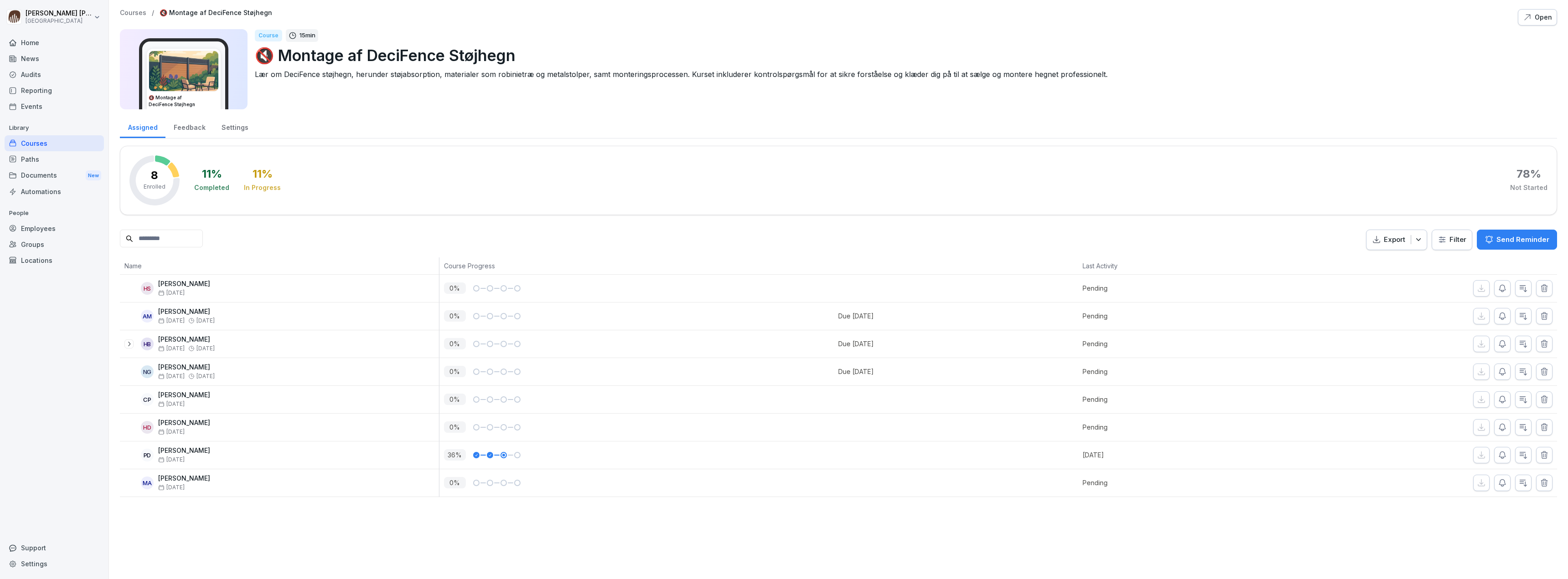
click at [183, 128] on div "Feedback" at bounding box center [189, 127] width 48 height 23
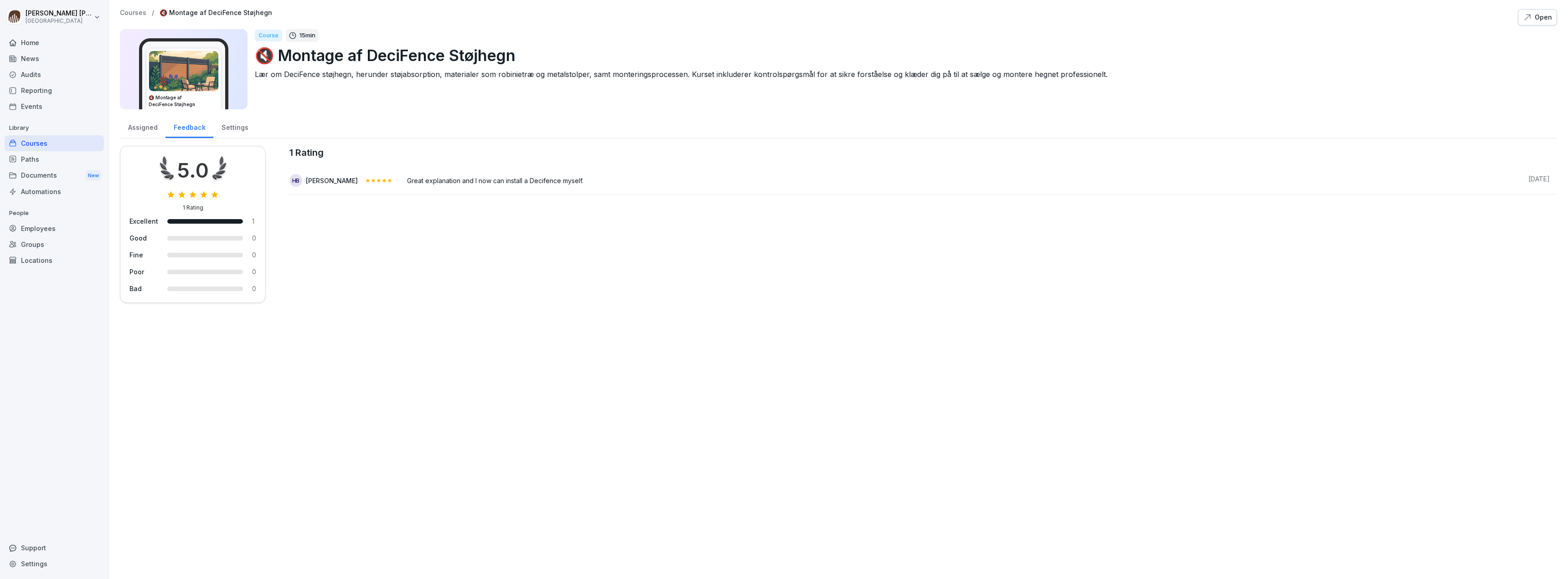
click at [233, 130] on div "Settings" at bounding box center [234, 127] width 43 height 23
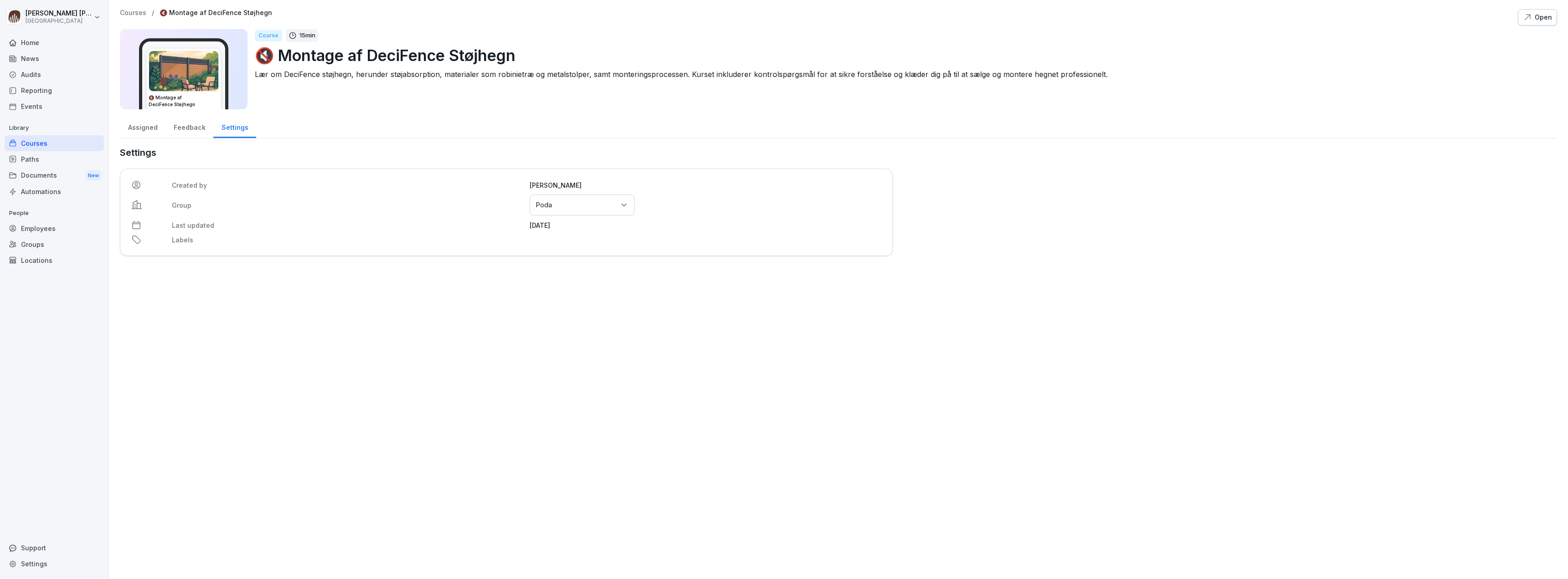
click at [141, 128] on div "Assigned" at bounding box center [142, 127] width 46 height 23
